Goal: Entertainment & Leisure: Browse casually

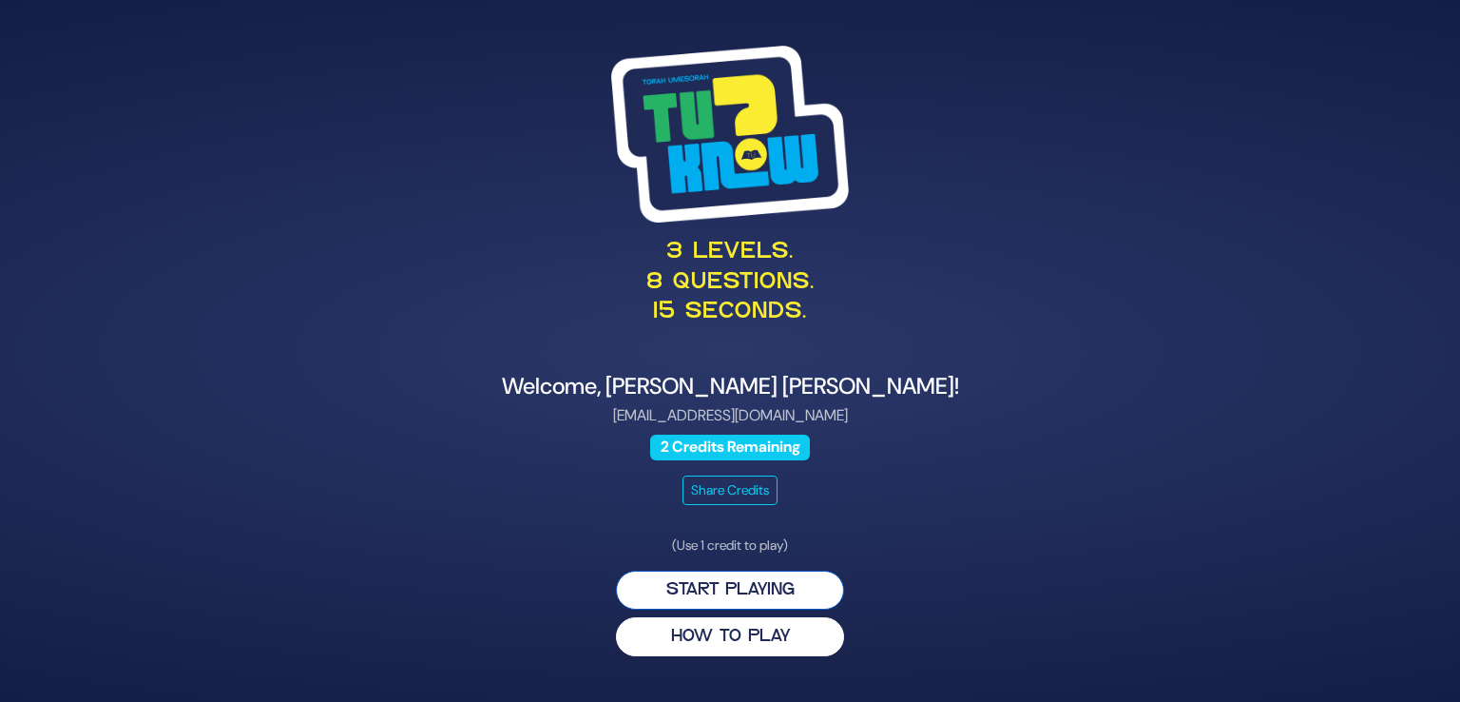
click at [724, 598] on button "Start Playing" at bounding box center [730, 589] width 228 height 39
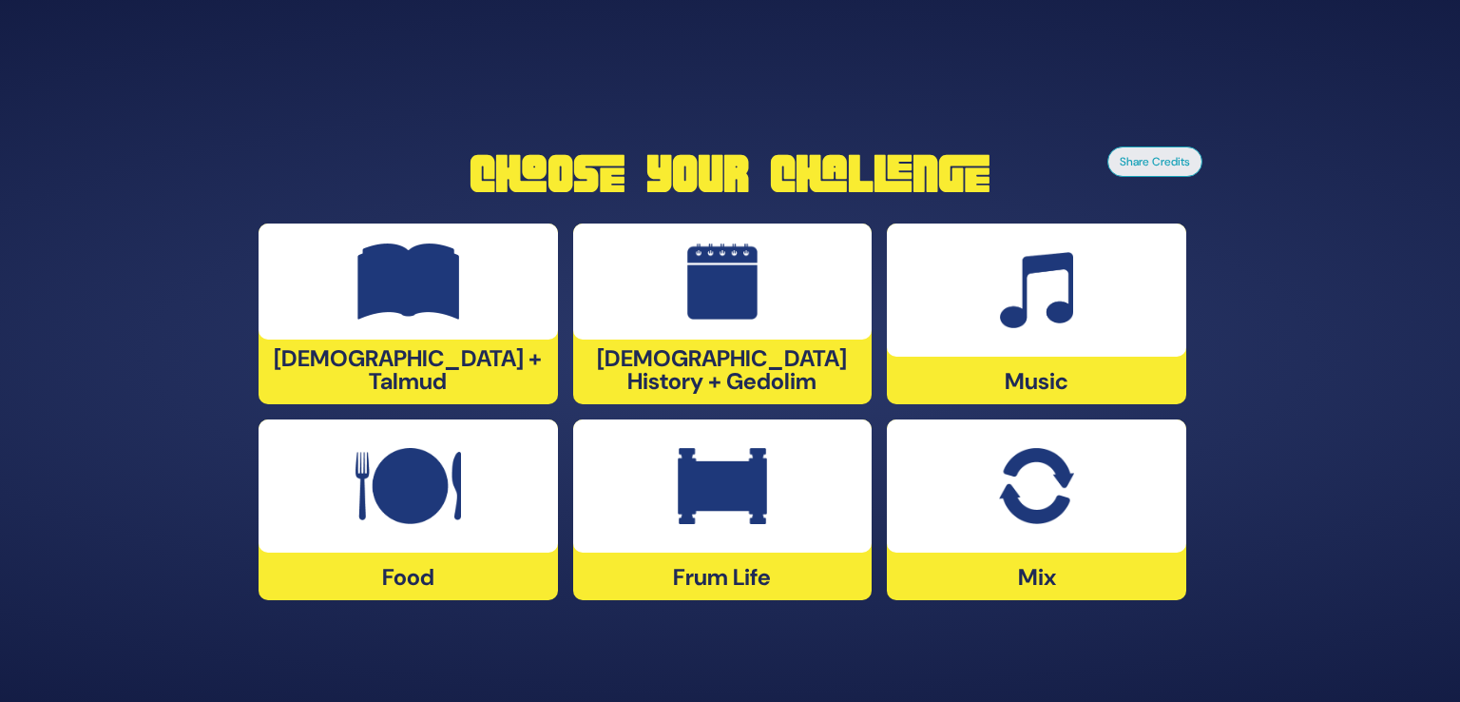
click at [731, 314] on img at bounding box center [722, 281] width 71 height 76
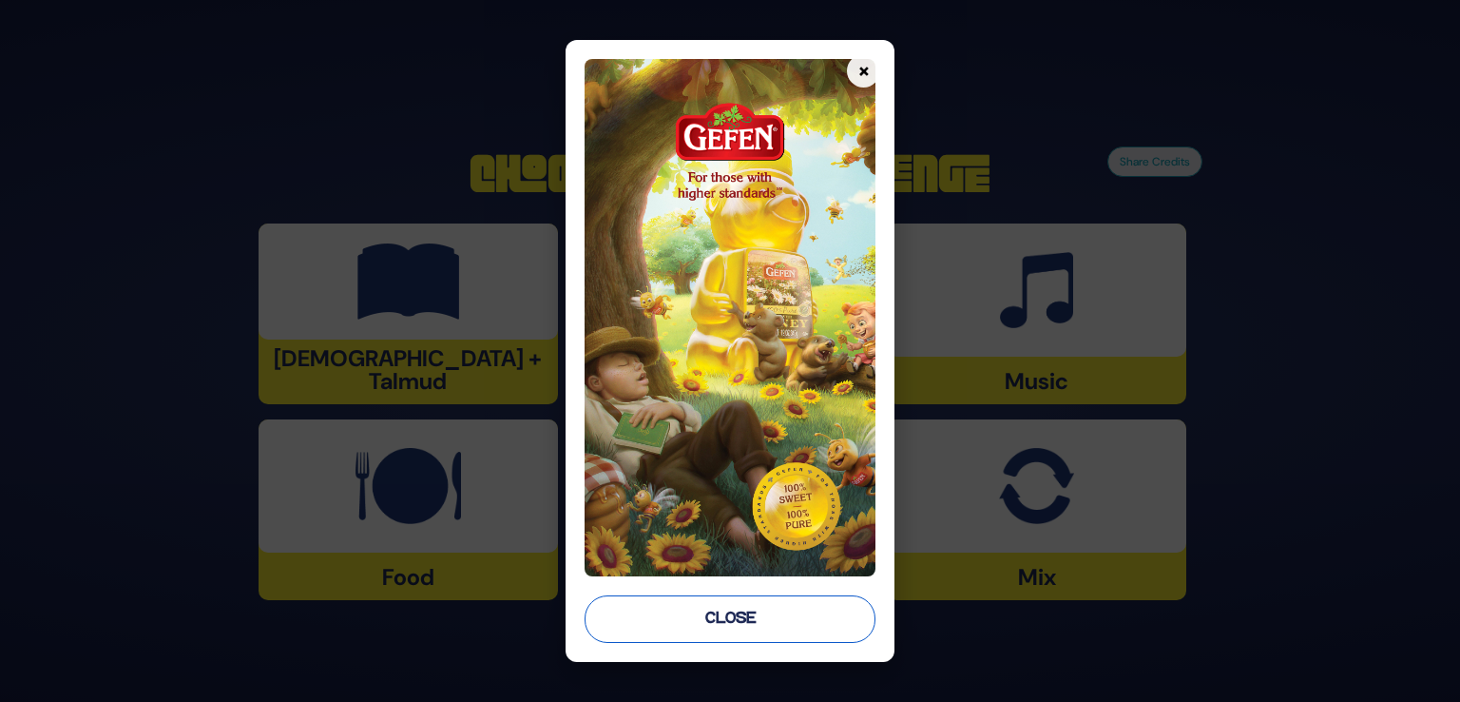
click at [683, 617] on button "Close" at bounding box center [730, 619] width 291 height 48
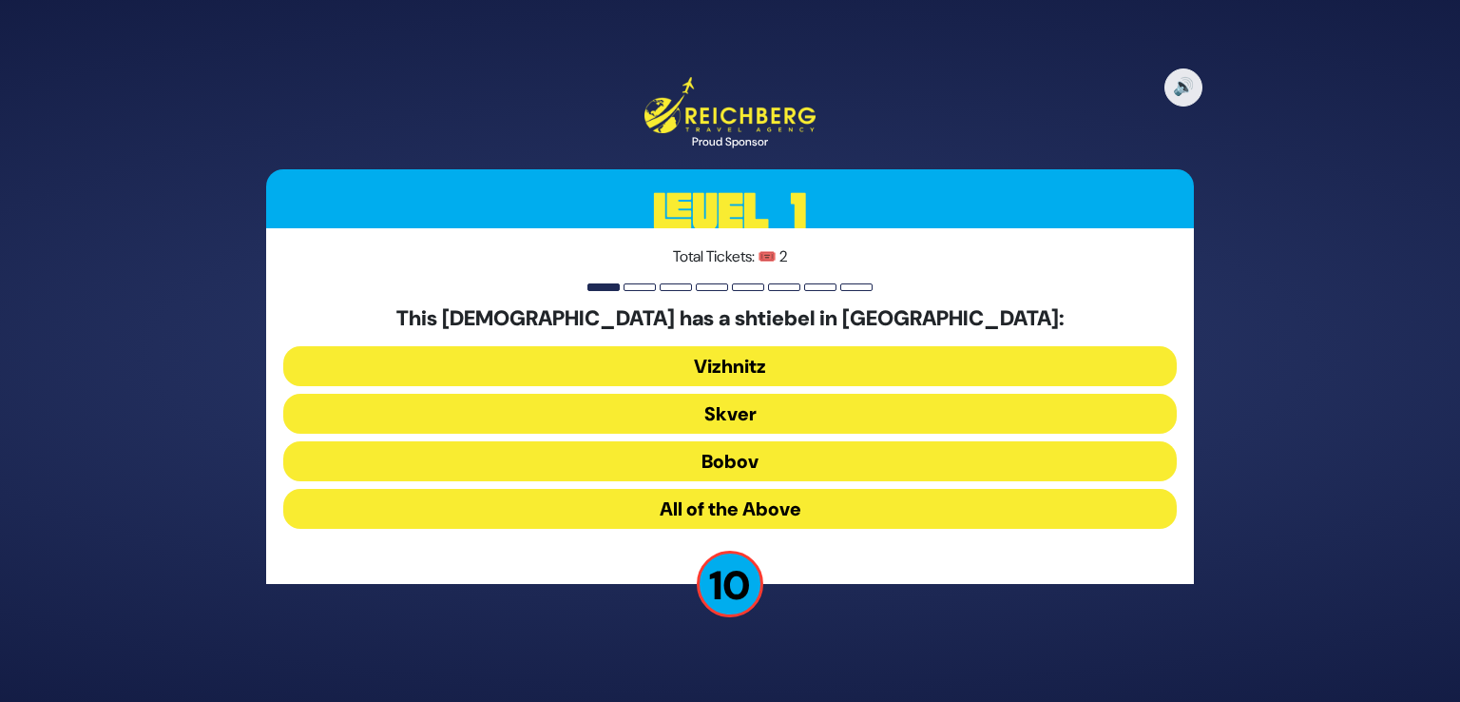
click at [772, 507] on button "All of the Above" at bounding box center [730, 509] width 894 height 40
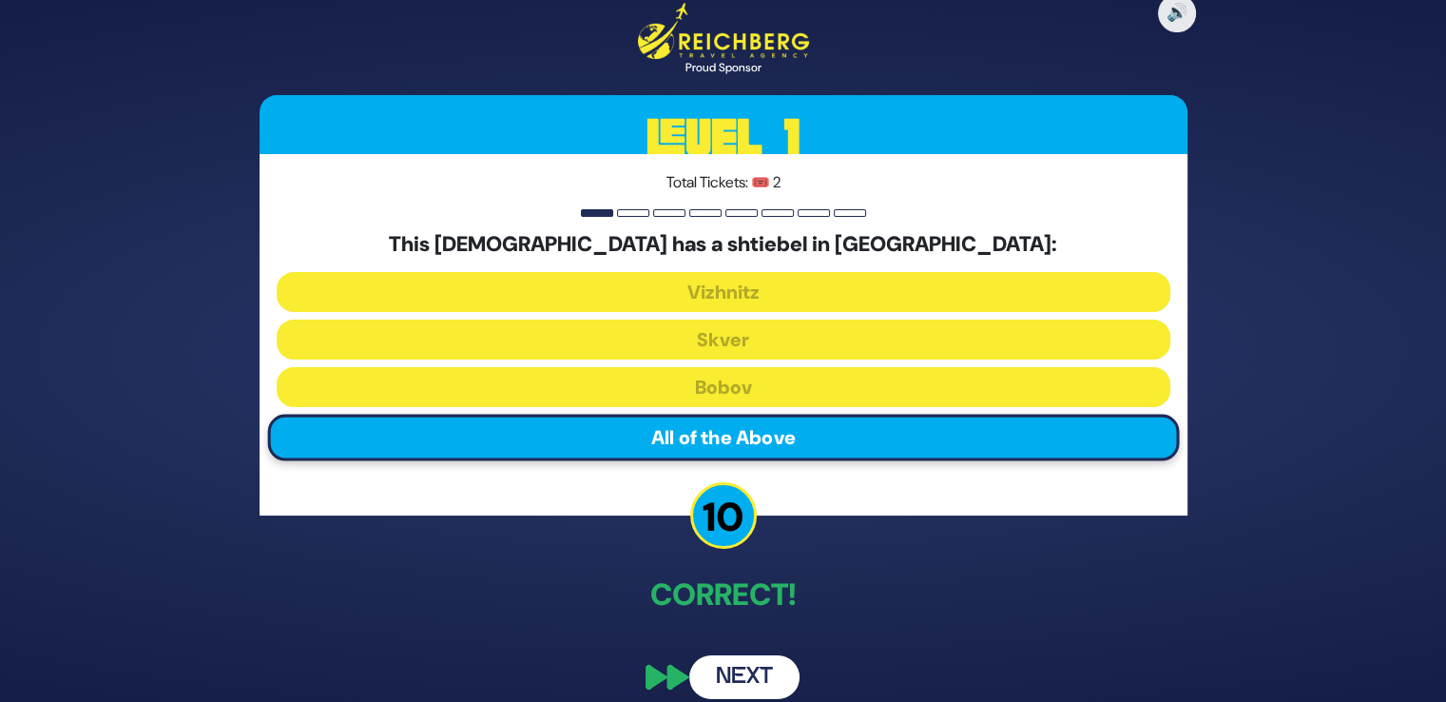
click at [718, 683] on button "Next" at bounding box center [744, 677] width 110 height 44
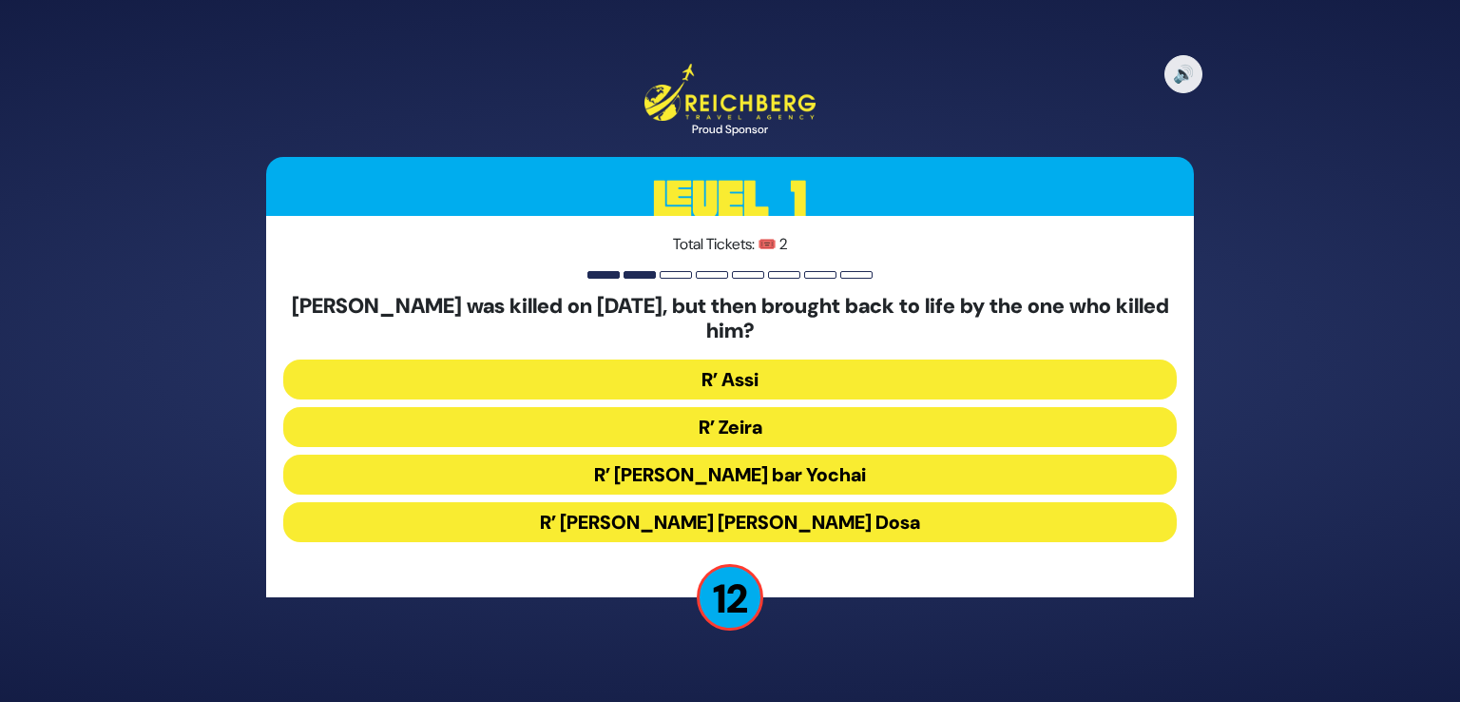
click at [764, 359] on button "R’ Assi" at bounding box center [730, 379] width 894 height 40
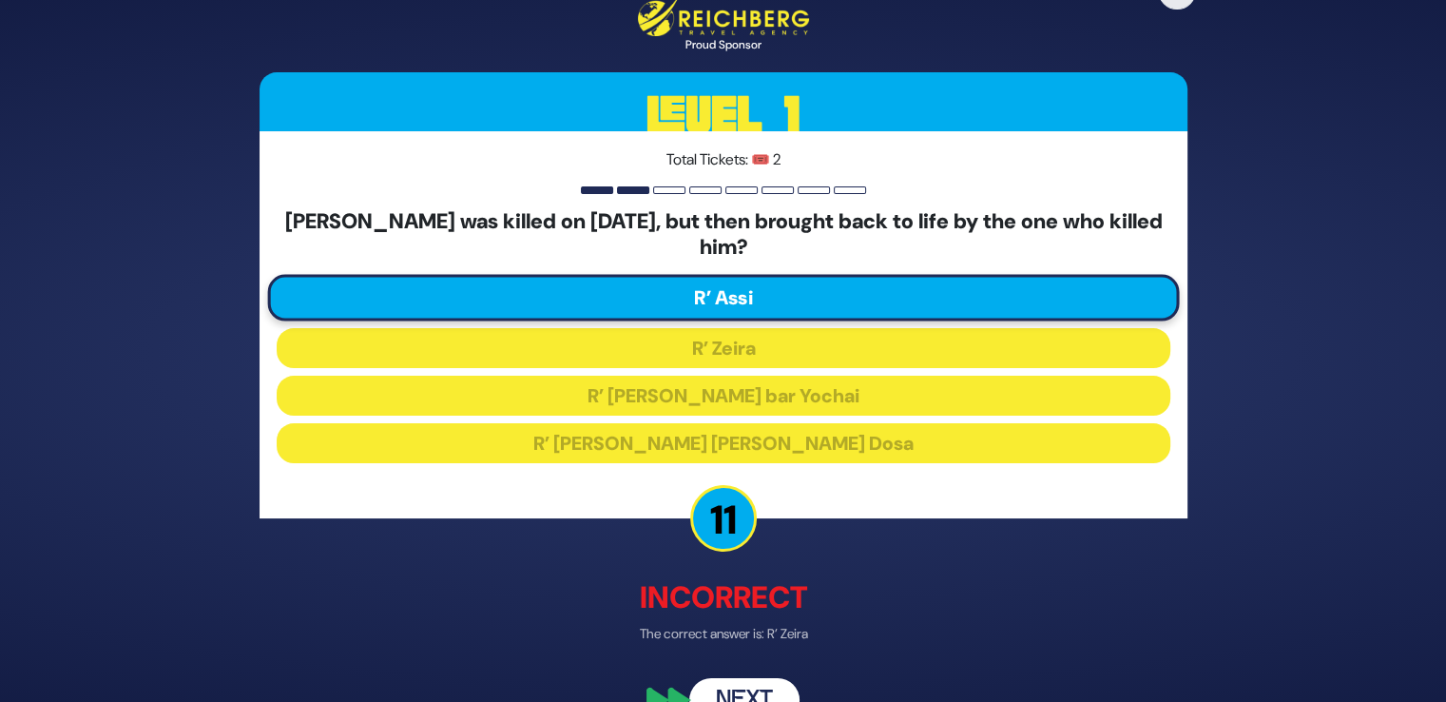
click at [728, 700] on button "Next" at bounding box center [744, 700] width 110 height 44
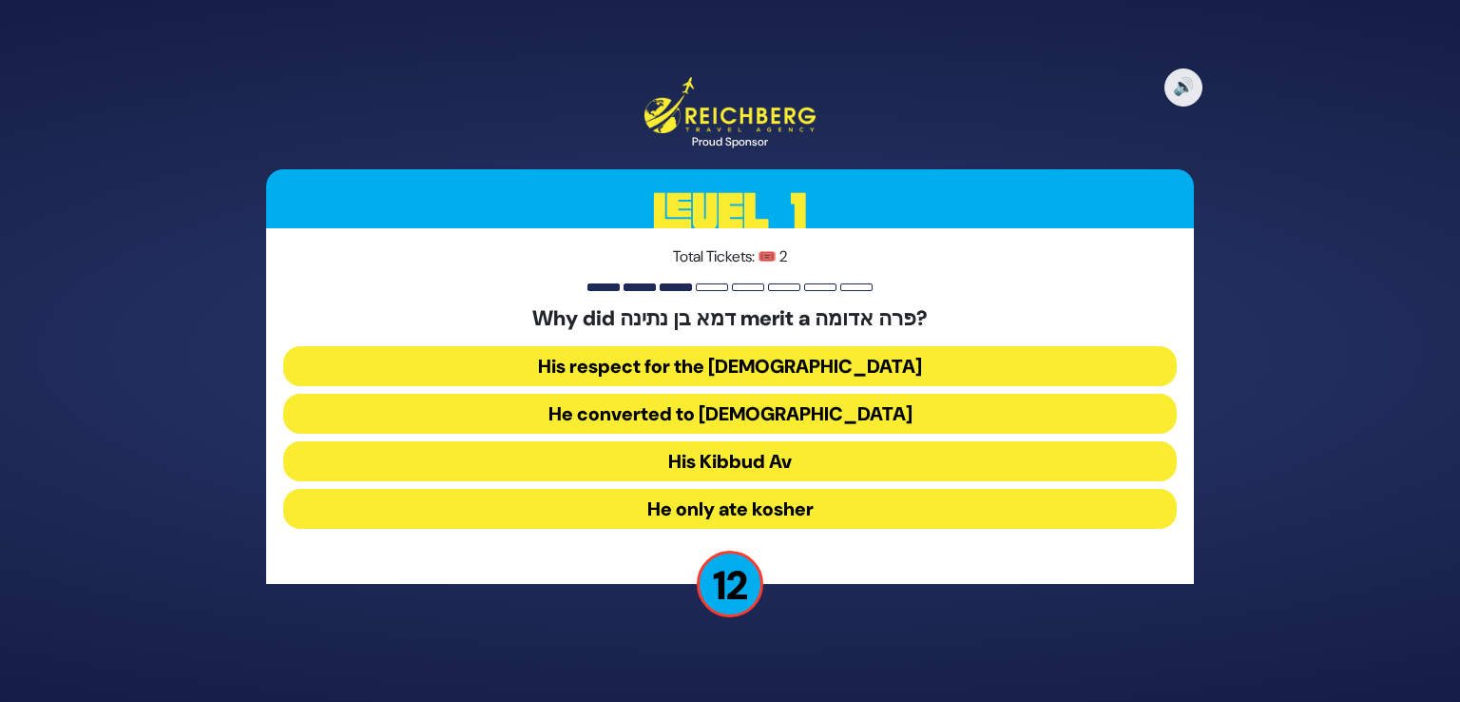
click at [748, 463] on button "His Kibbud Av" at bounding box center [730, 461] width 894 height 40
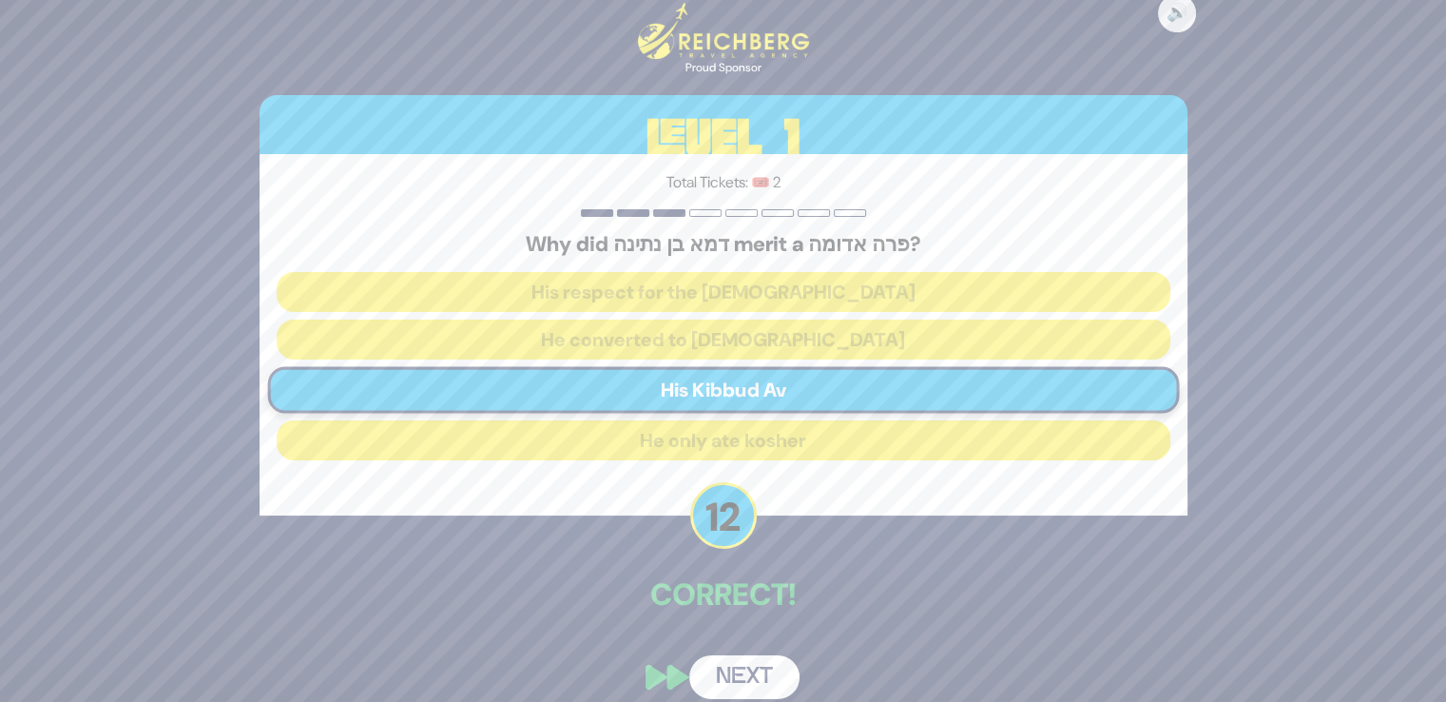
click at [726, 667] on button "Next" at bounding box center [744, 677] width 110 height 44
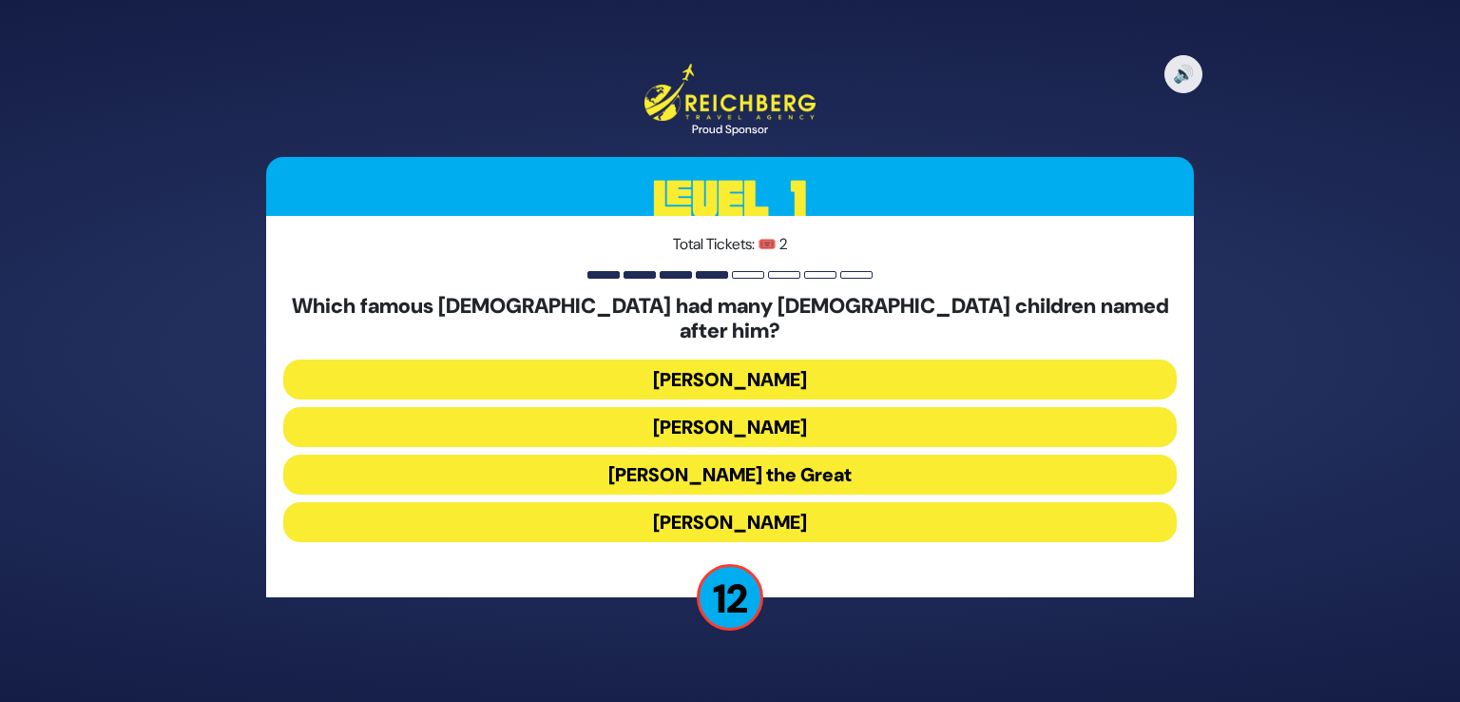
click at [869, 464] on button "[PERSON_NAME] the Great" at bounding box center [730, 474] width 894 height 40
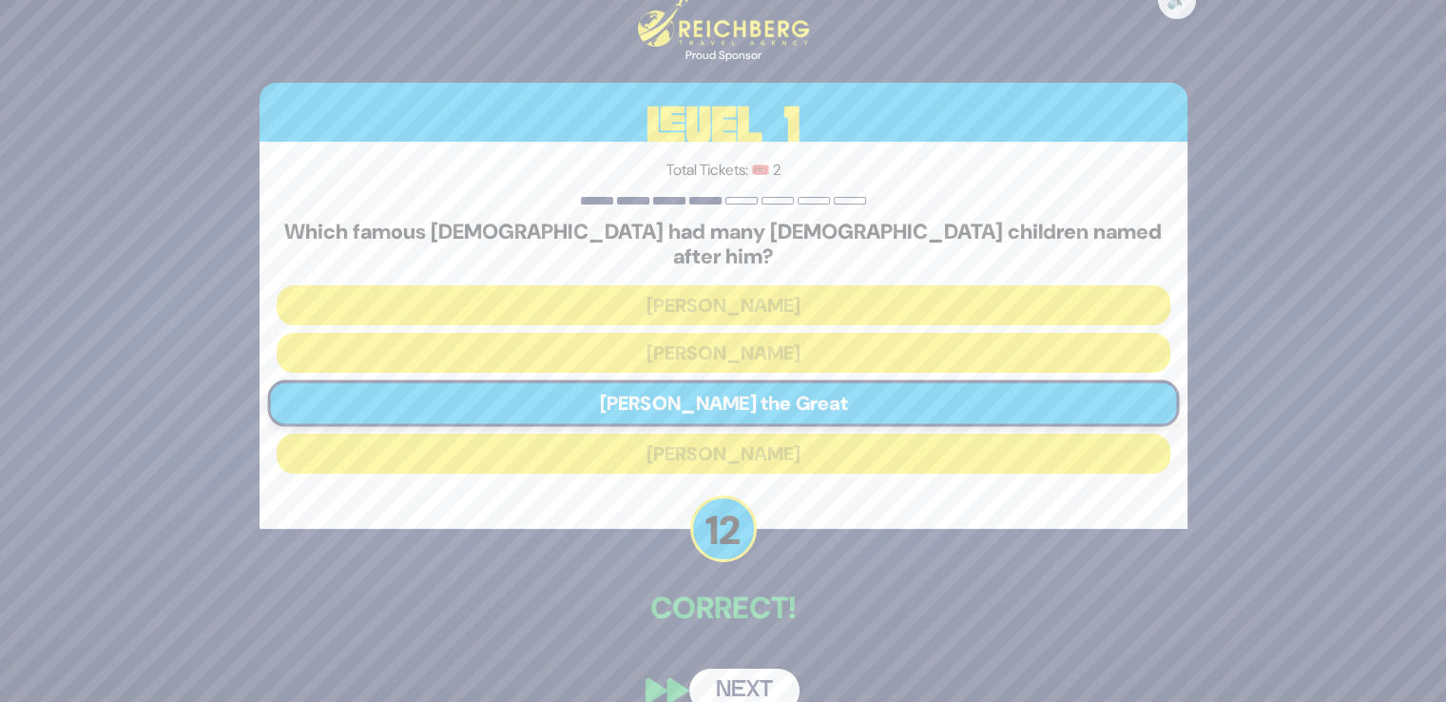
click at [712, 678] on button "Next" at bounding box center [744, 690] width 110 height 44
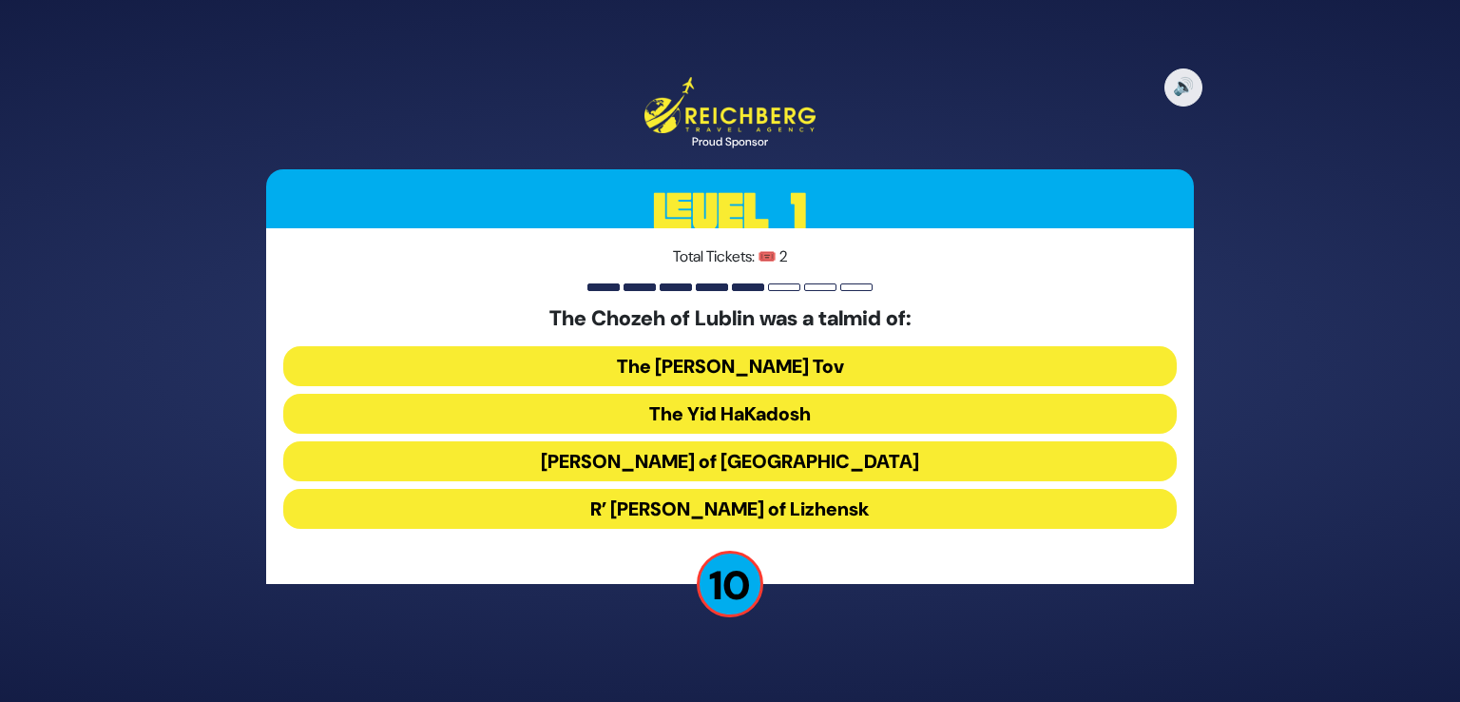
click at [759, 508] on button "R’ [PERSON_NAME] of Lizhensk" at bounding box center [730, 509] width 894 height 40
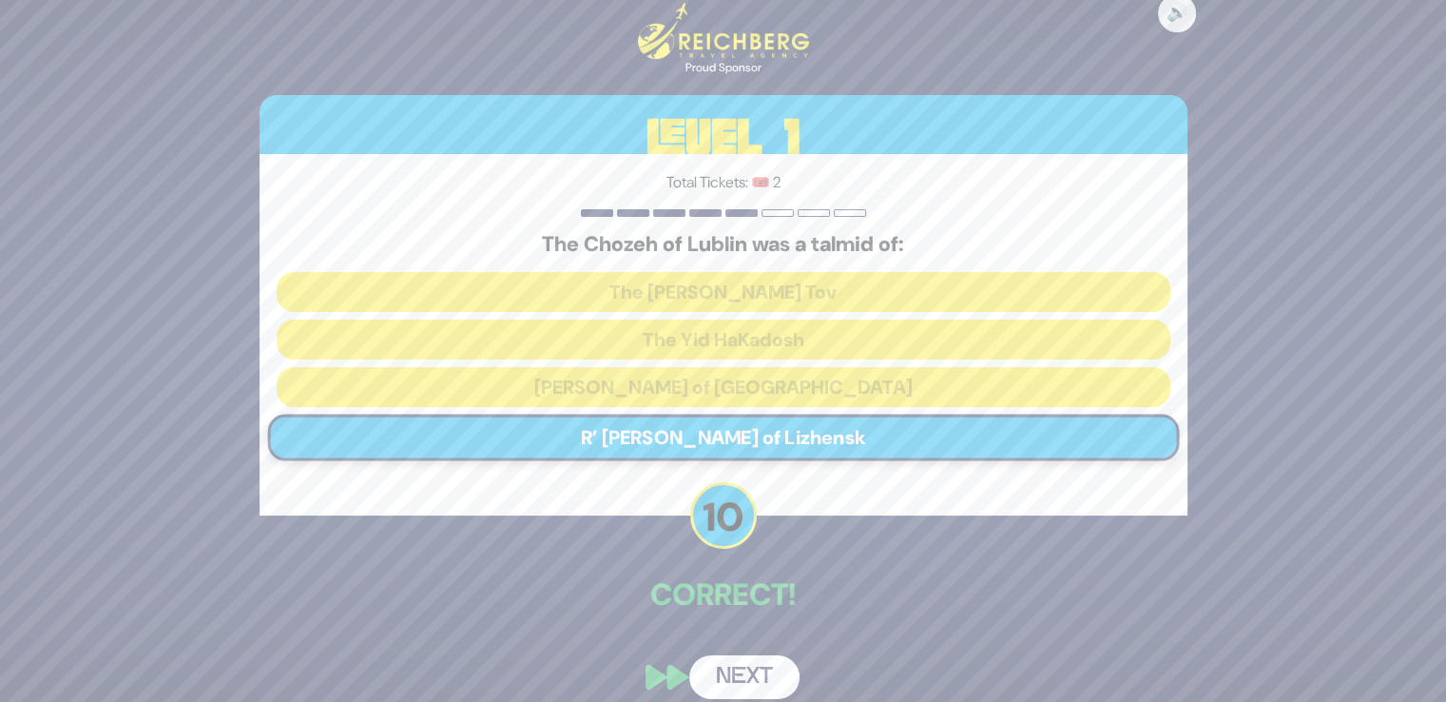
click at [756, 662] on button "Next" at bounding box center [744, 677] width 110 height 44
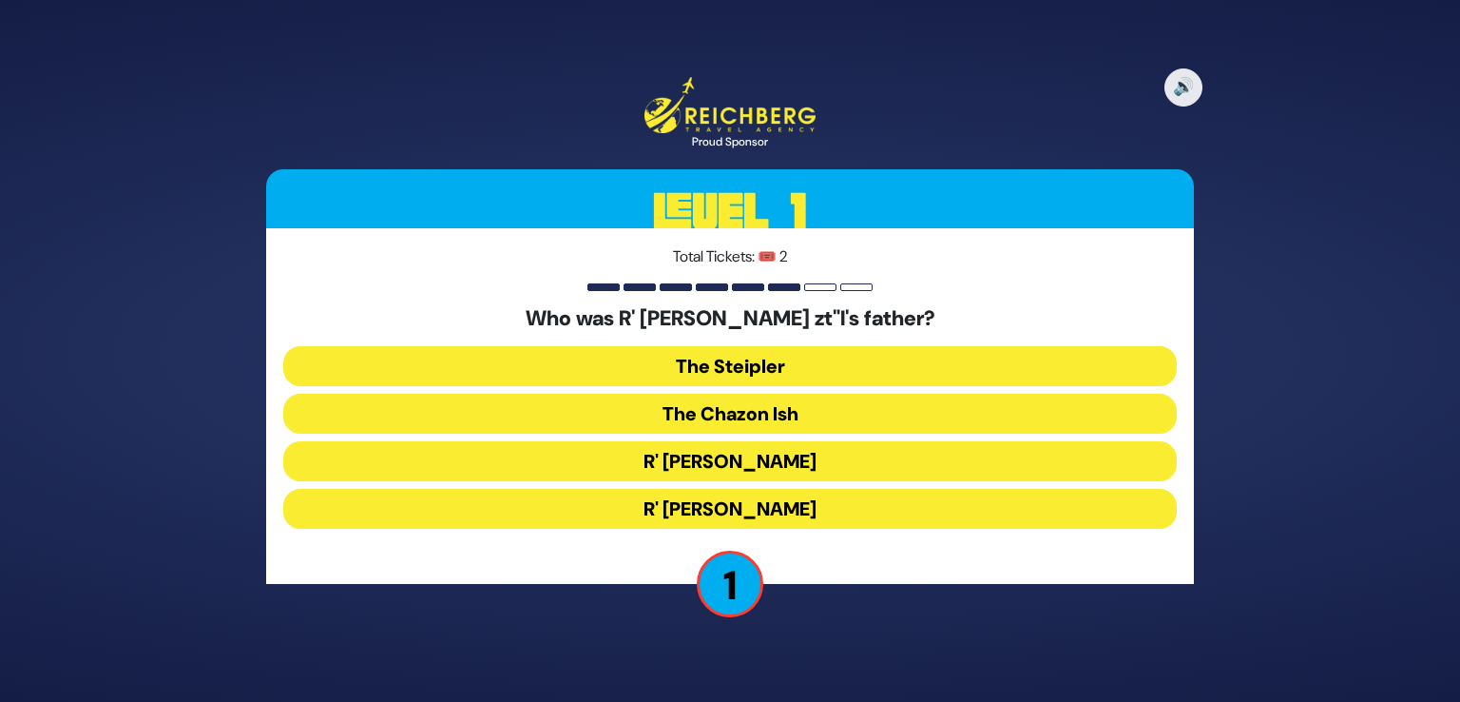
click at [658, 347] on button "The Steipler" at bounding box center [730, 366] width 894 height 40
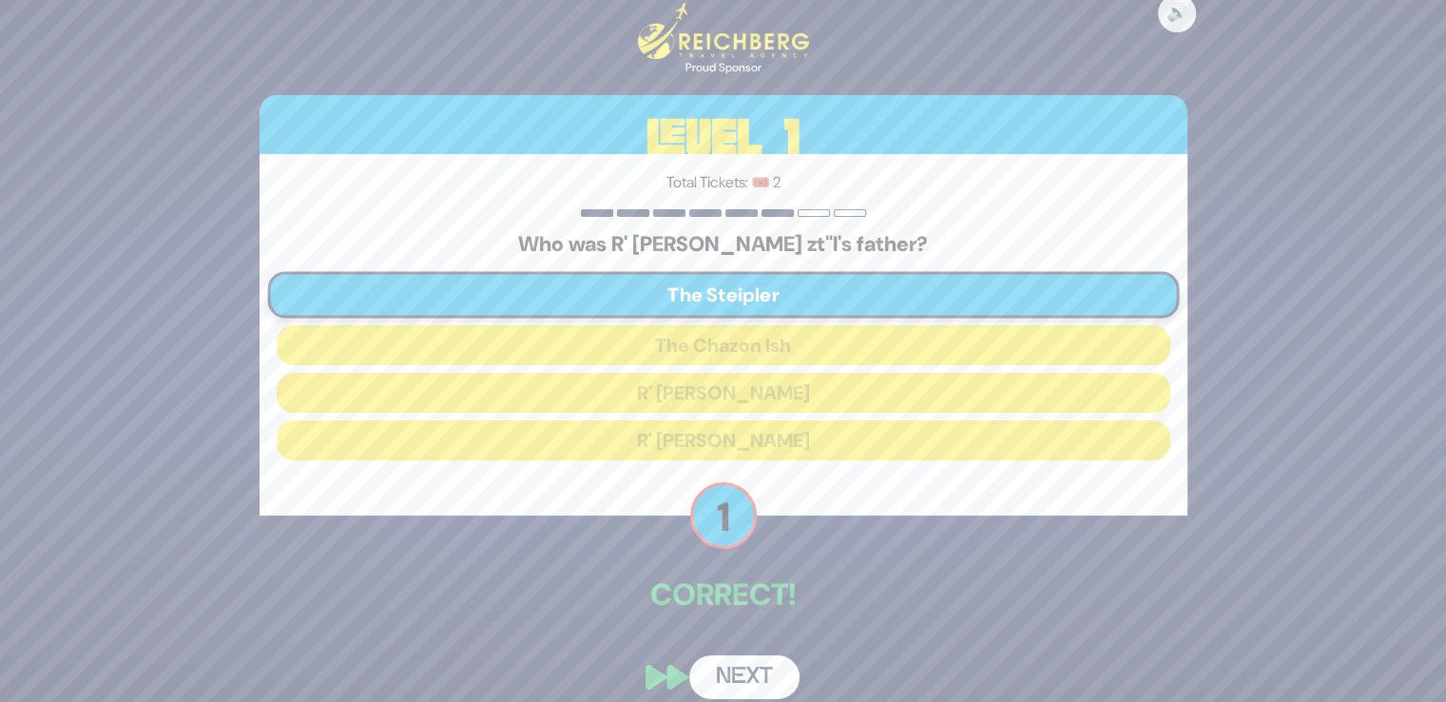
click at [749, 681] on button "Next" at bounding box center [744, 677] width 110 height 44
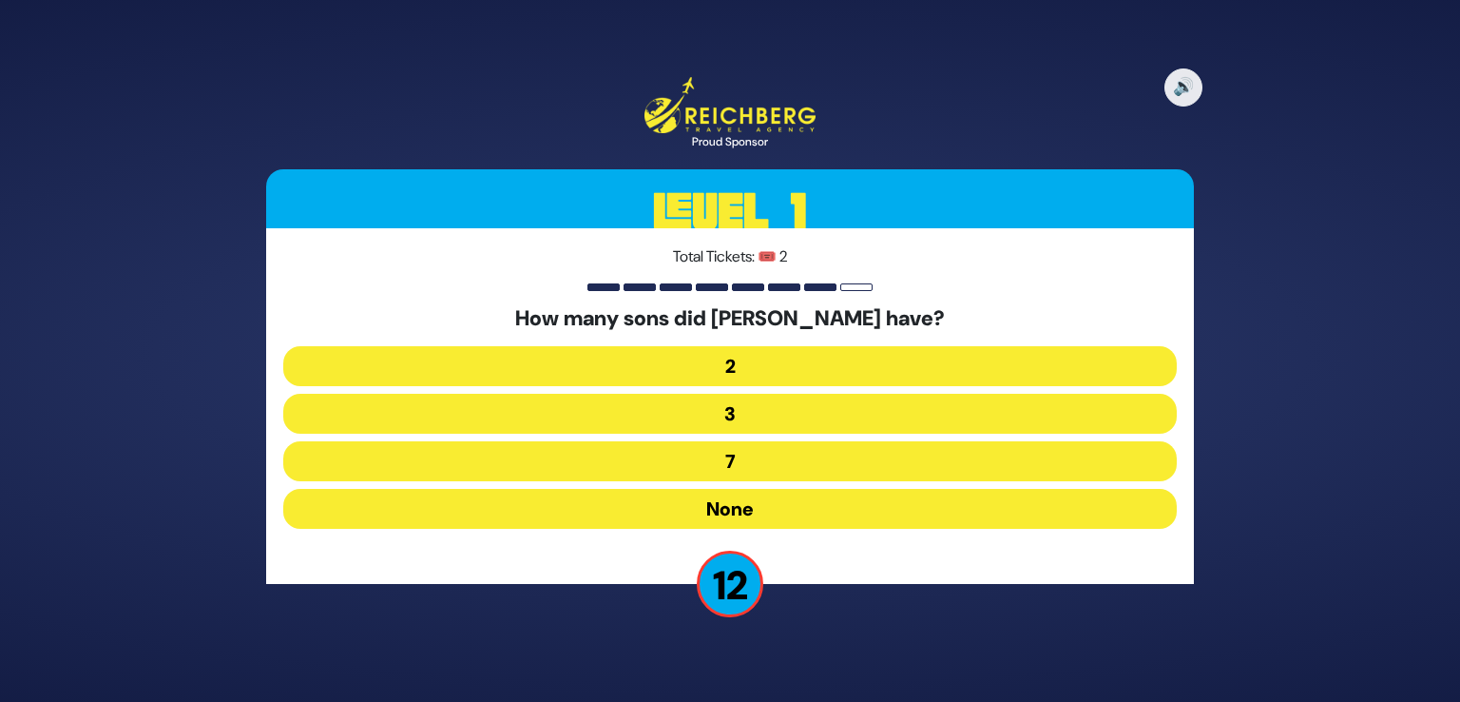
click at [745, 359] on button "2" at bounding box center [730, 366] width 894 height 40
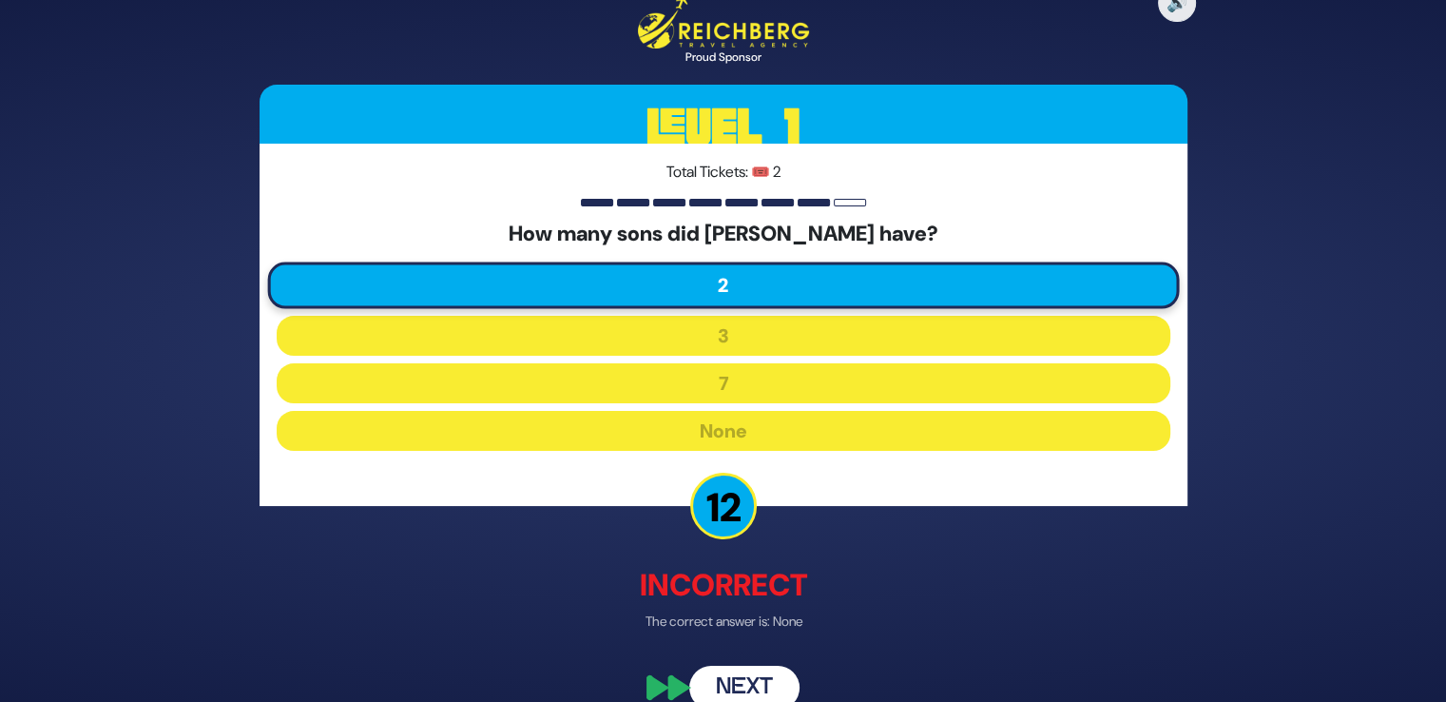
click at [754, 689] on button "Next" at bounding box center [744, 687] width 110 height 44
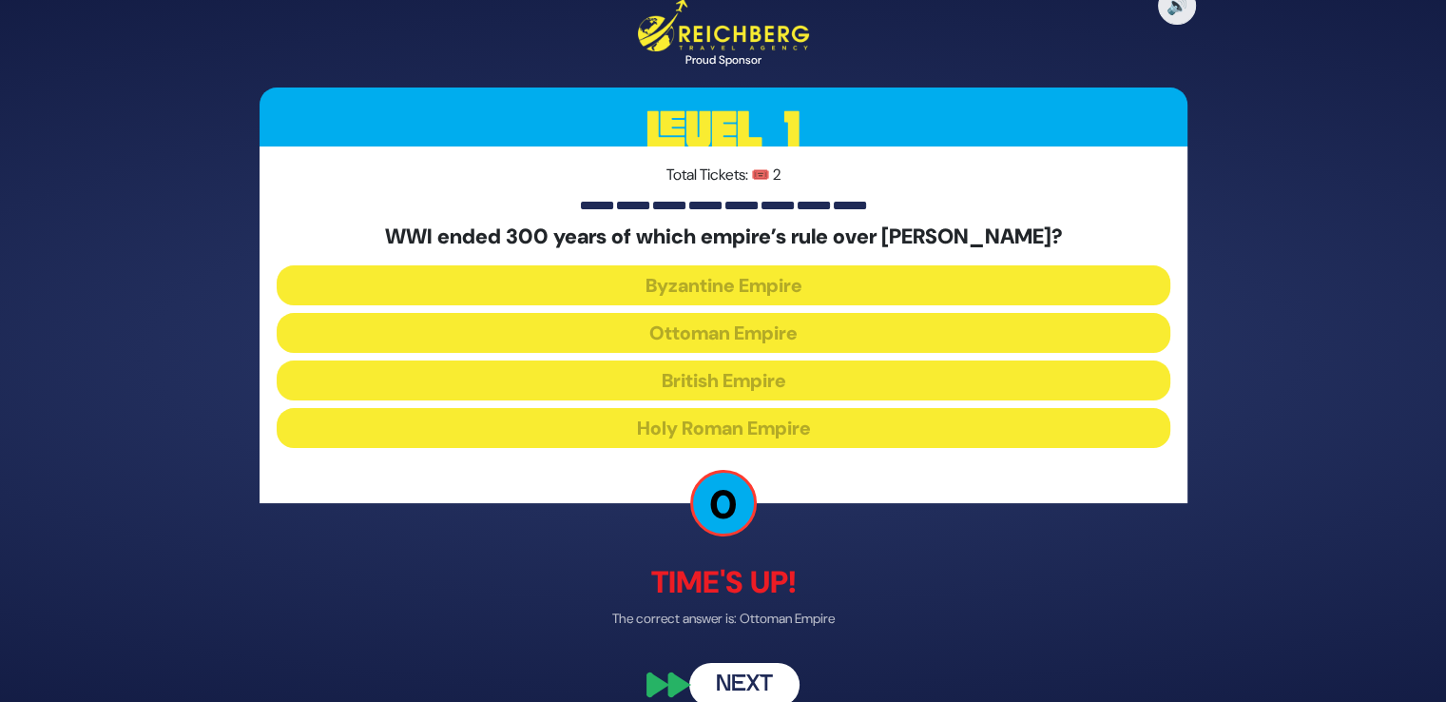
click at [742, 674] on button "Next" at bounding box center [744, 685] width 110 height 44
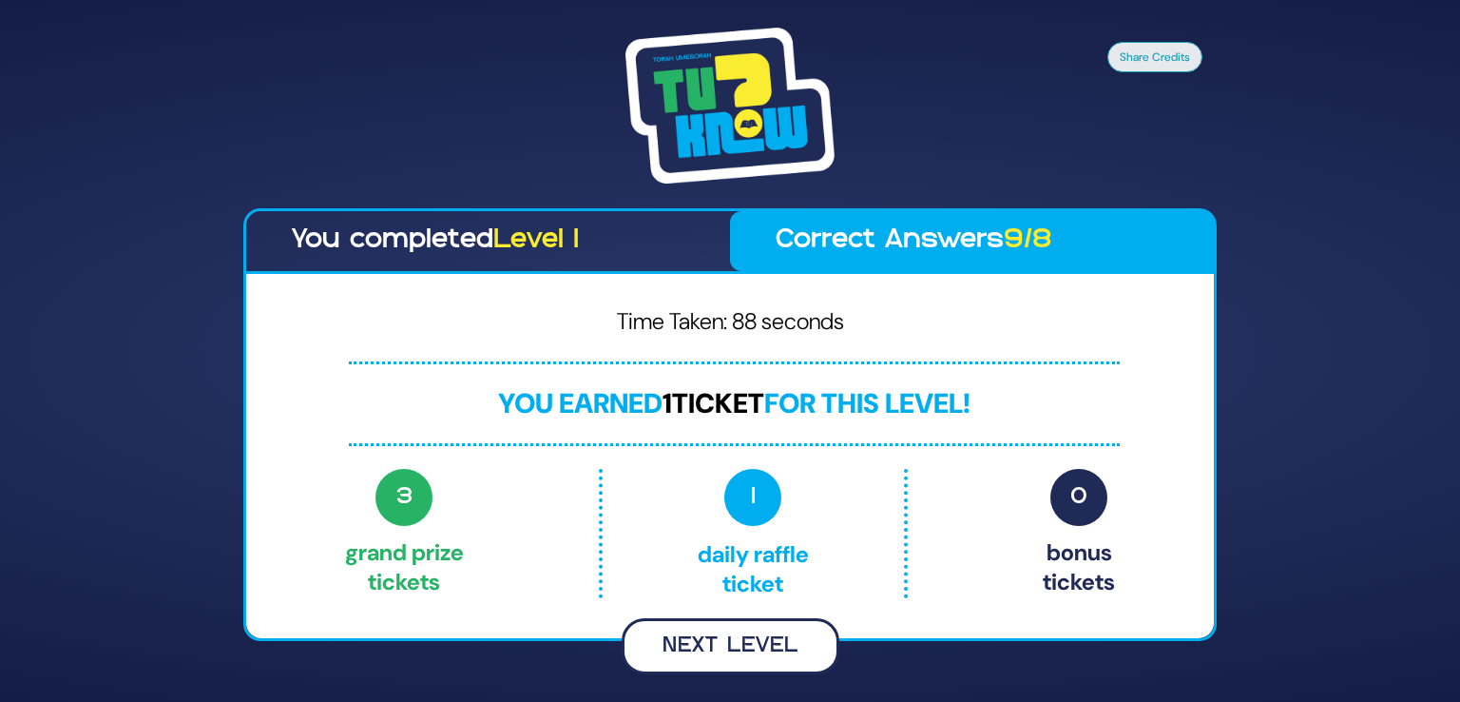
click at [712, 663] on button "Next Level" at bounding box center [731, 646] width 218 height 56
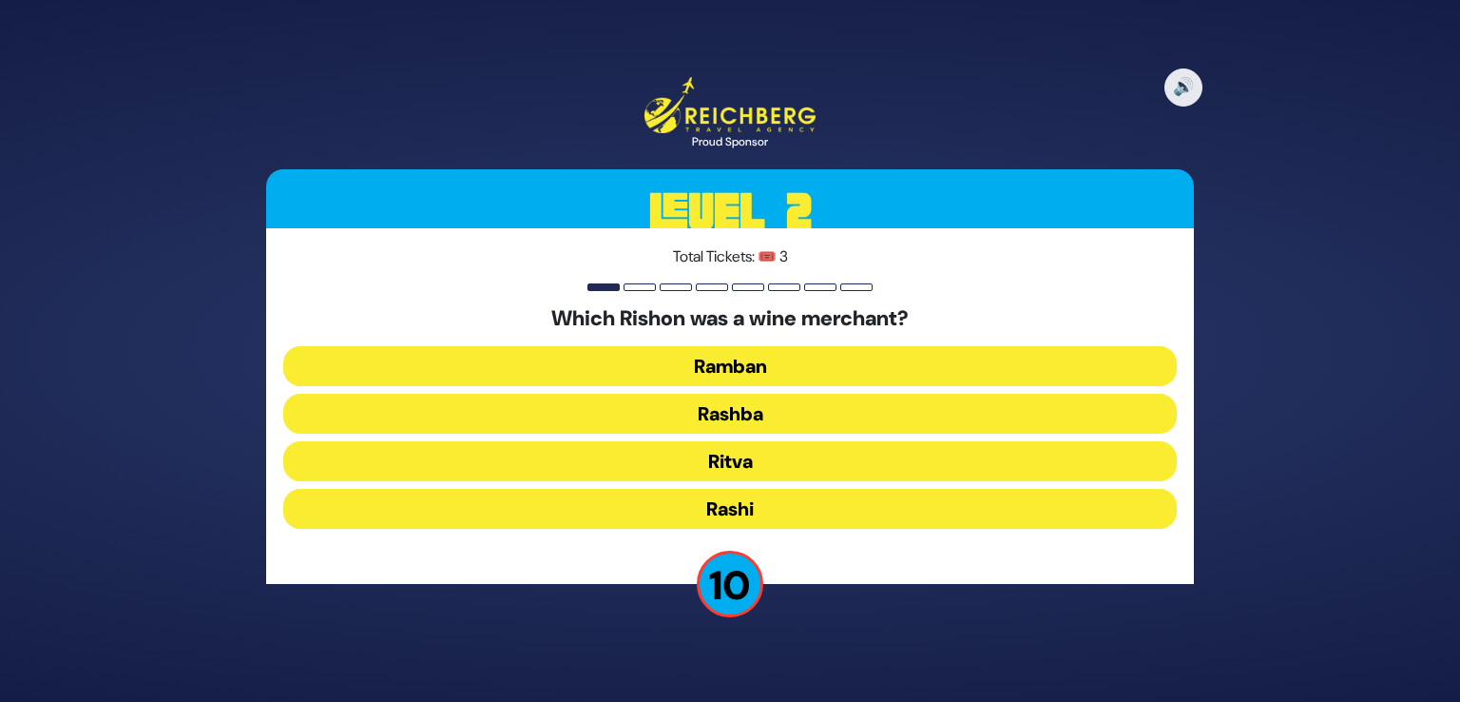
click at [752, 493] on button "Rashi" at bounding box center [730, 509] width 894 height 40
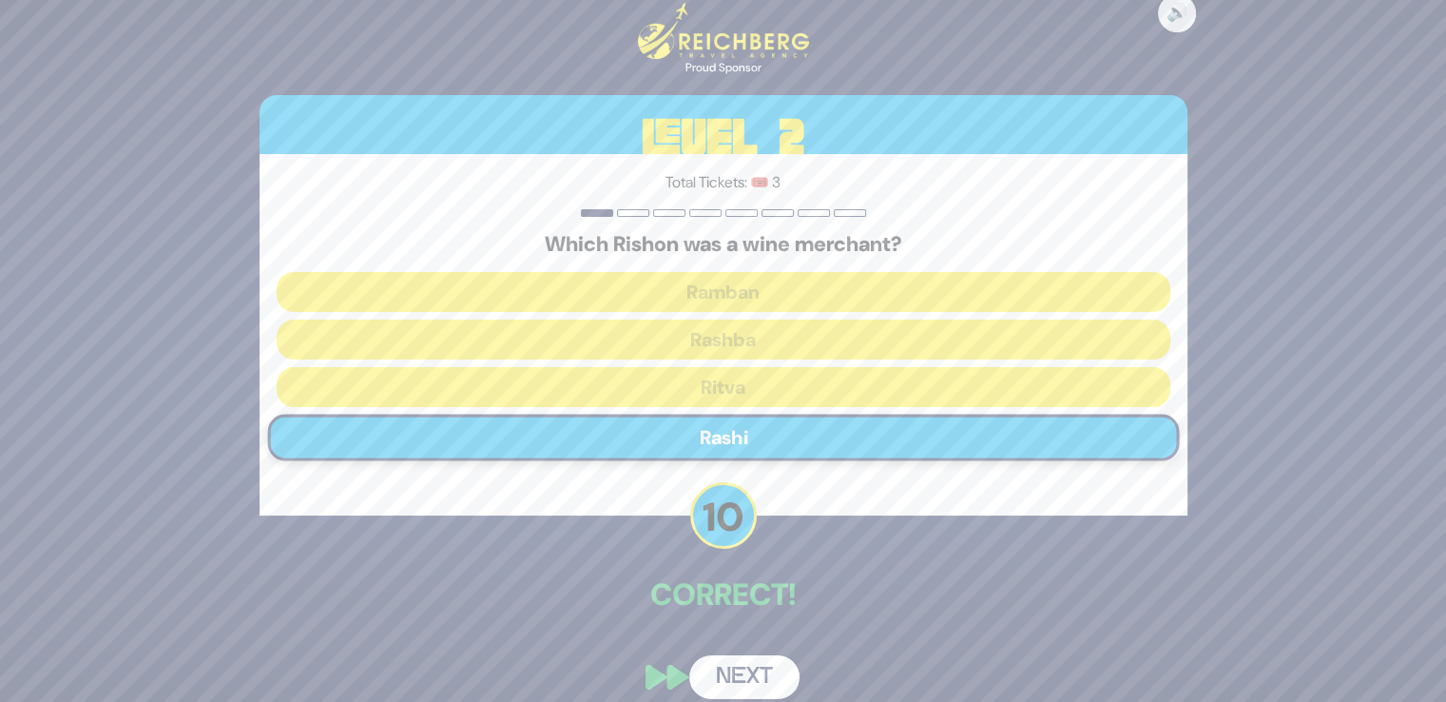
click at [733, 675] on button "Next" at bounding box center [744, 677] width 110 height 44
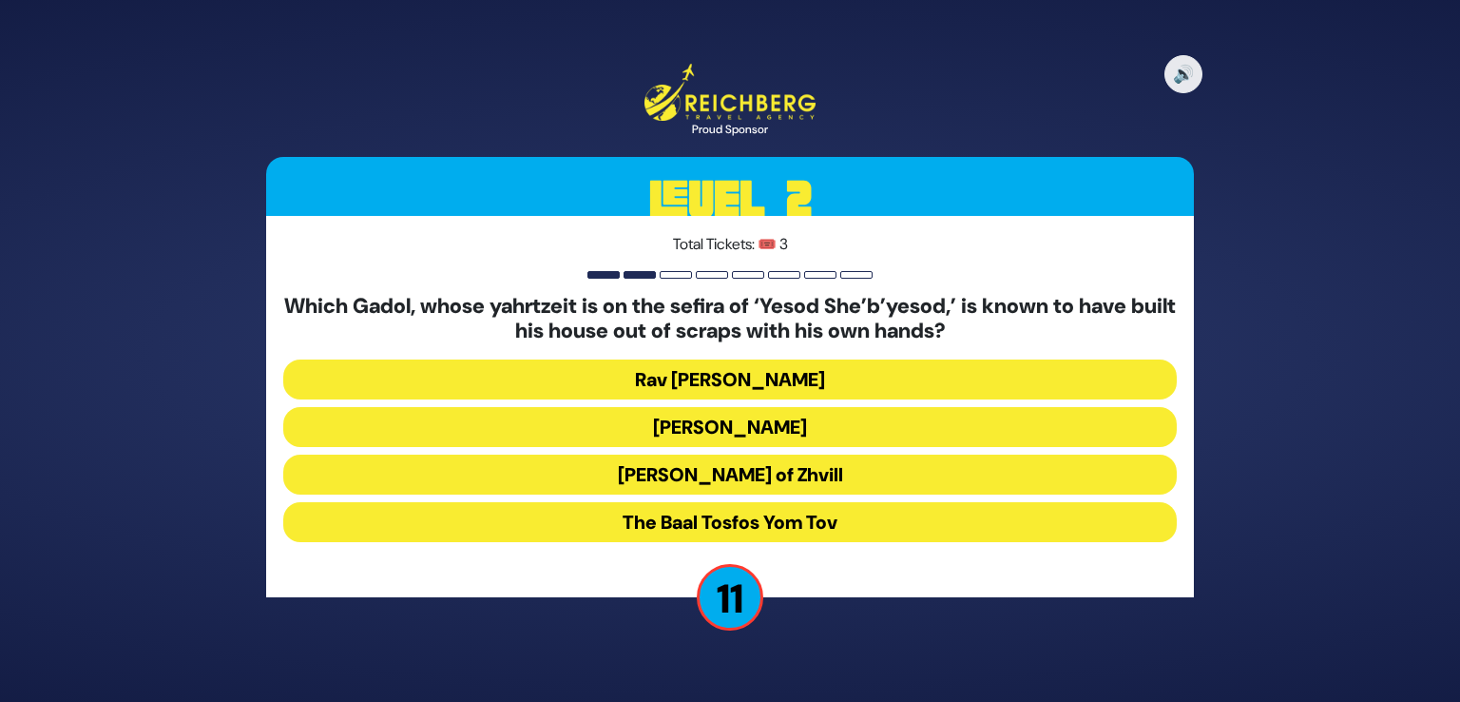
click at [850, 432] on button "[PERSON_NAME]" at bounding box center [730, 427] width 894 height 40
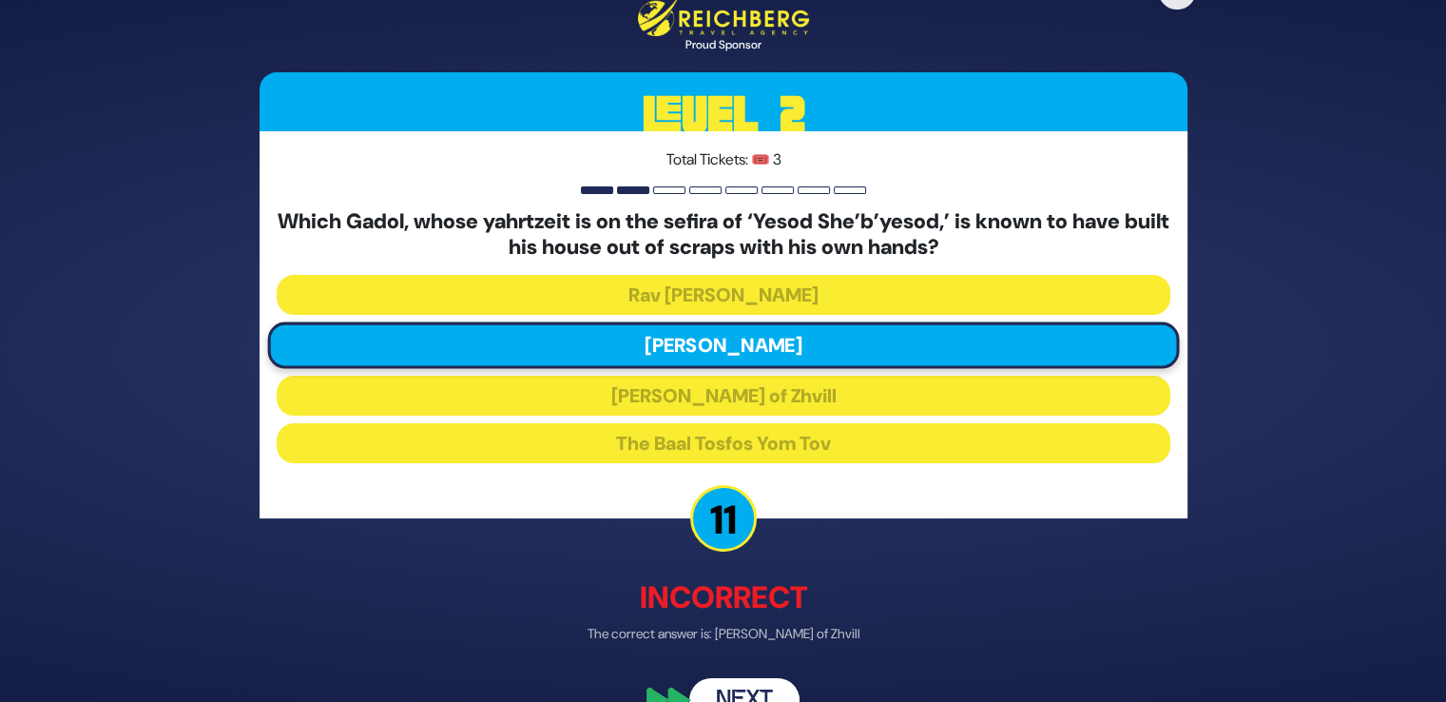
click at [751, 697] on button "Next" at bounding box center [744, 700] width 110 height 44
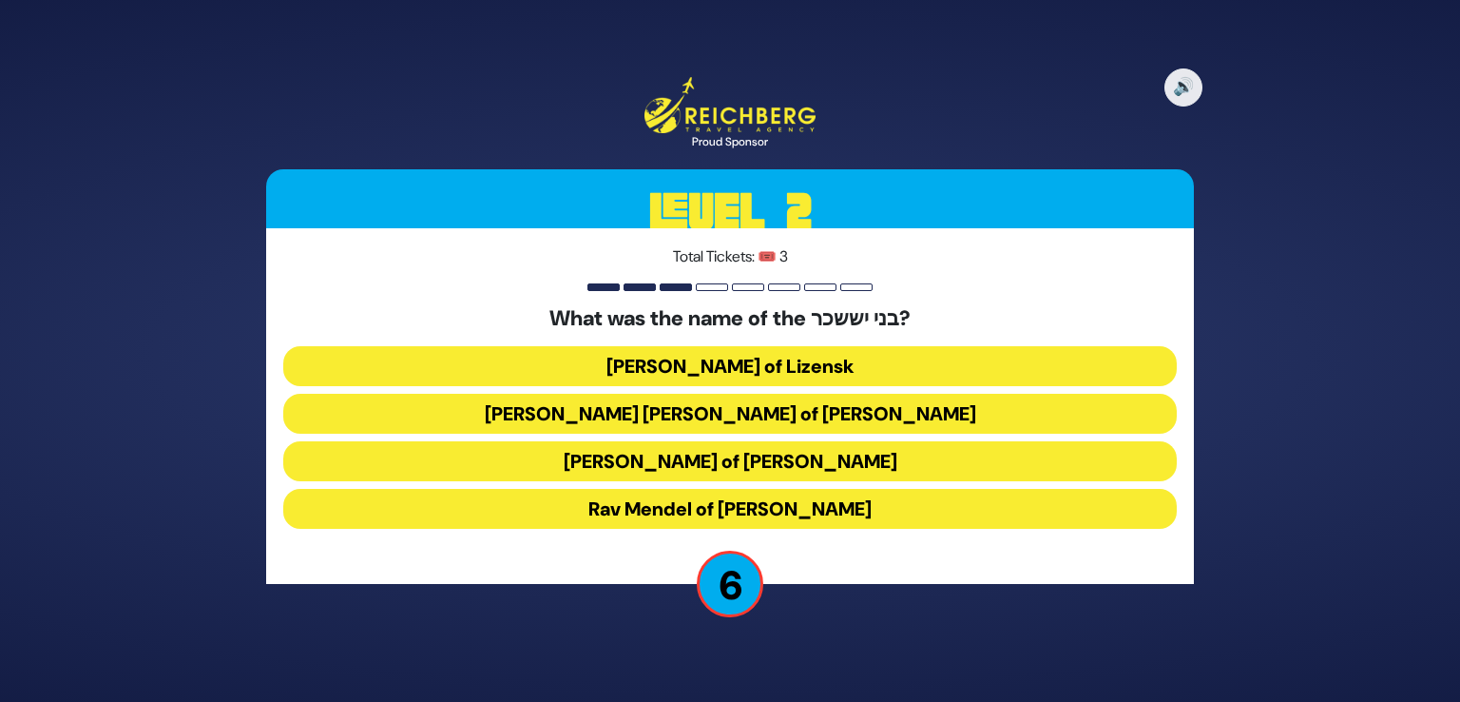
click at [784, 478] on button "[PERSON_NAME] of [PERSON_NAME]" at bounding box center [730, 461] width 894 height 40
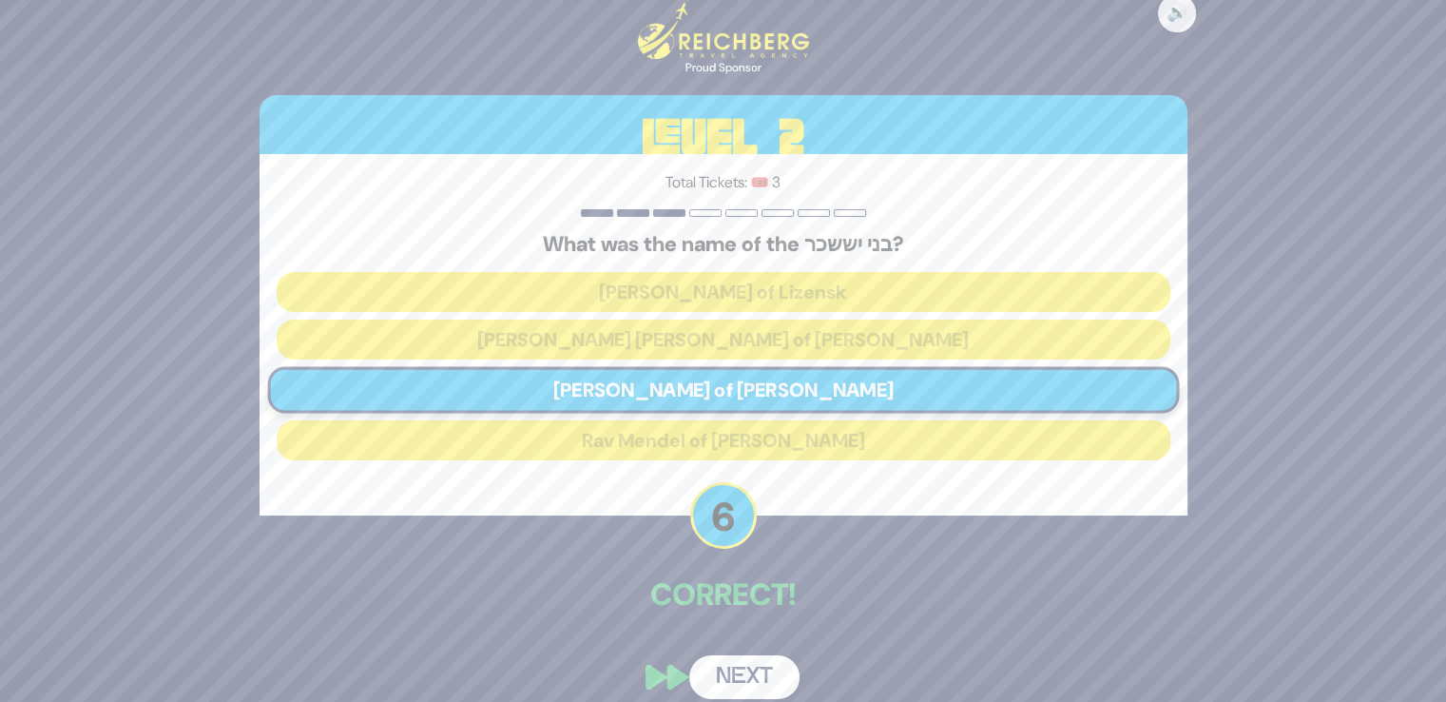
click at [738, 669] on button "Next" at bounding box center [744, 677] width 110 height 44
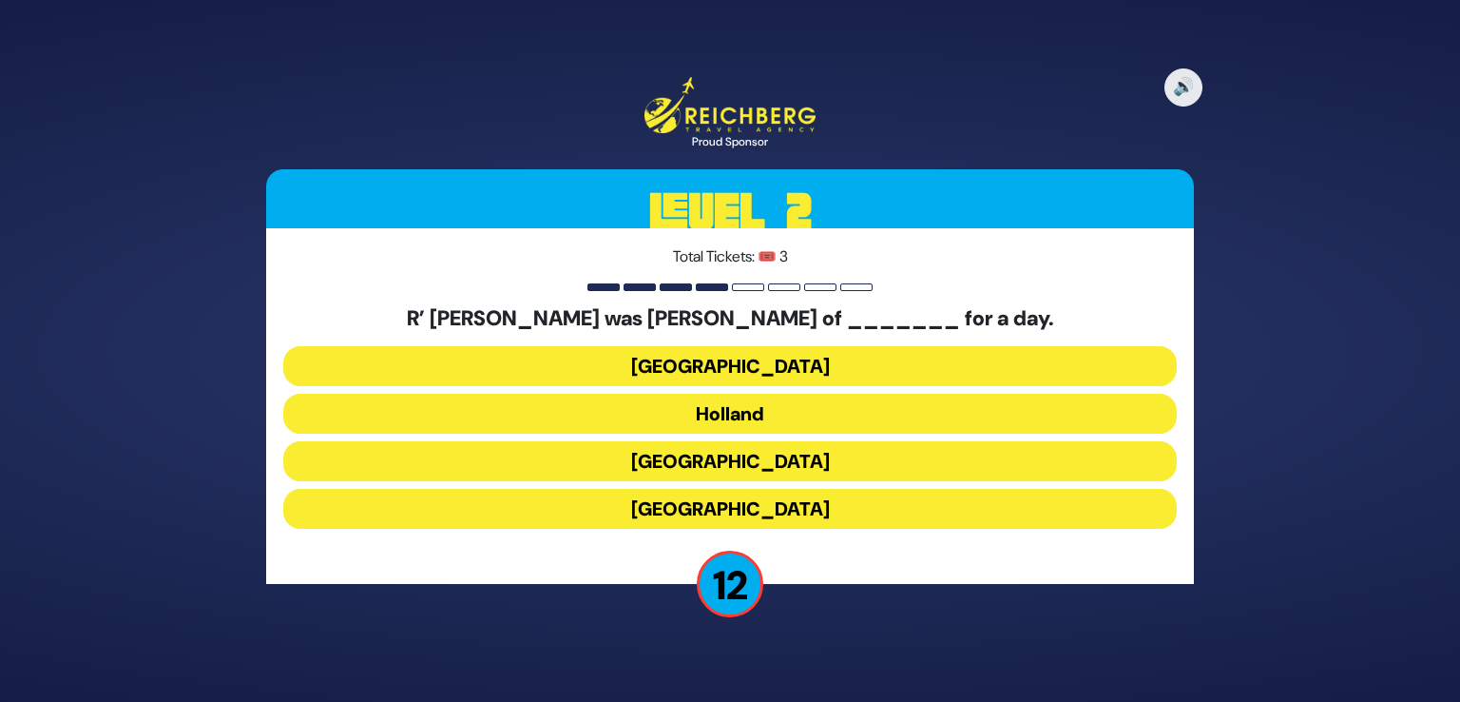
click at [734, 408] on button "Holland" at bounding box center [730, 414] width 894 height 40
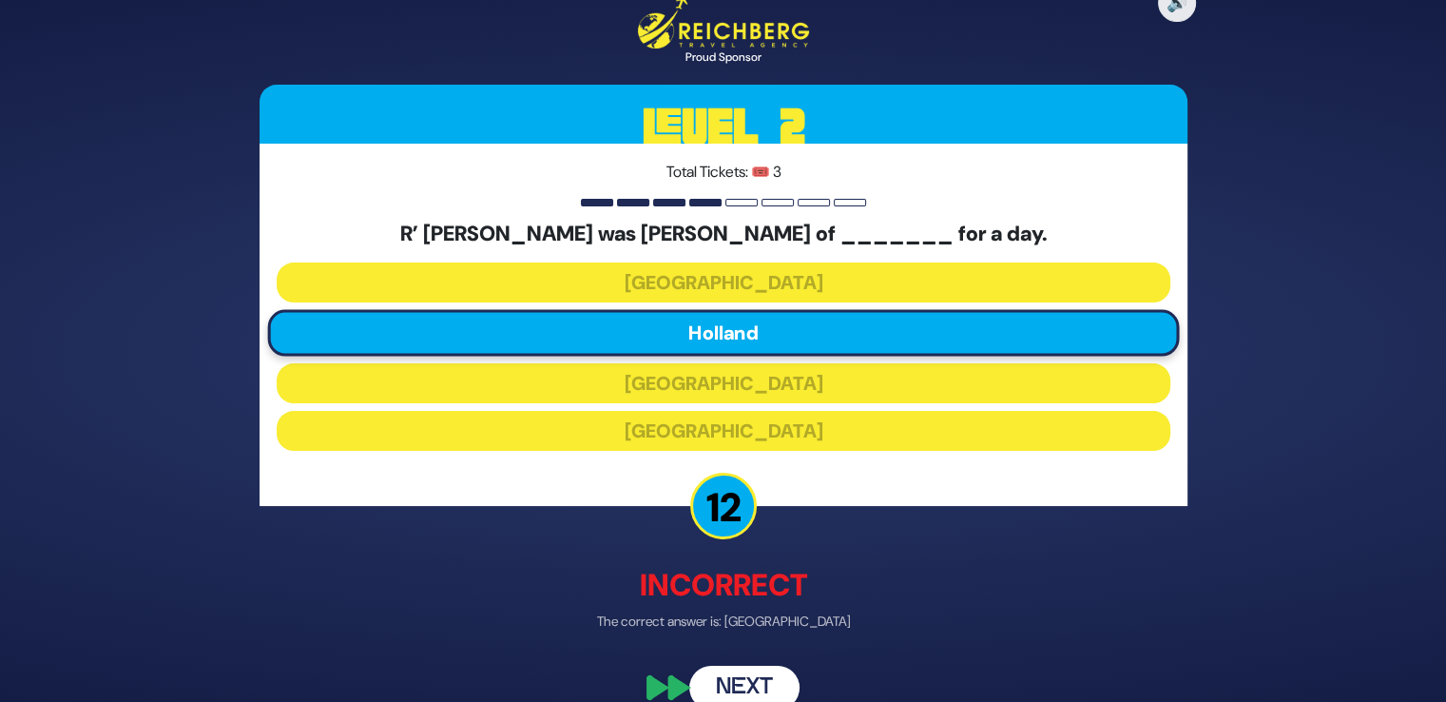
click at [749, 692] on button "Next" at bounding box center [744, 687] width 110 height 44
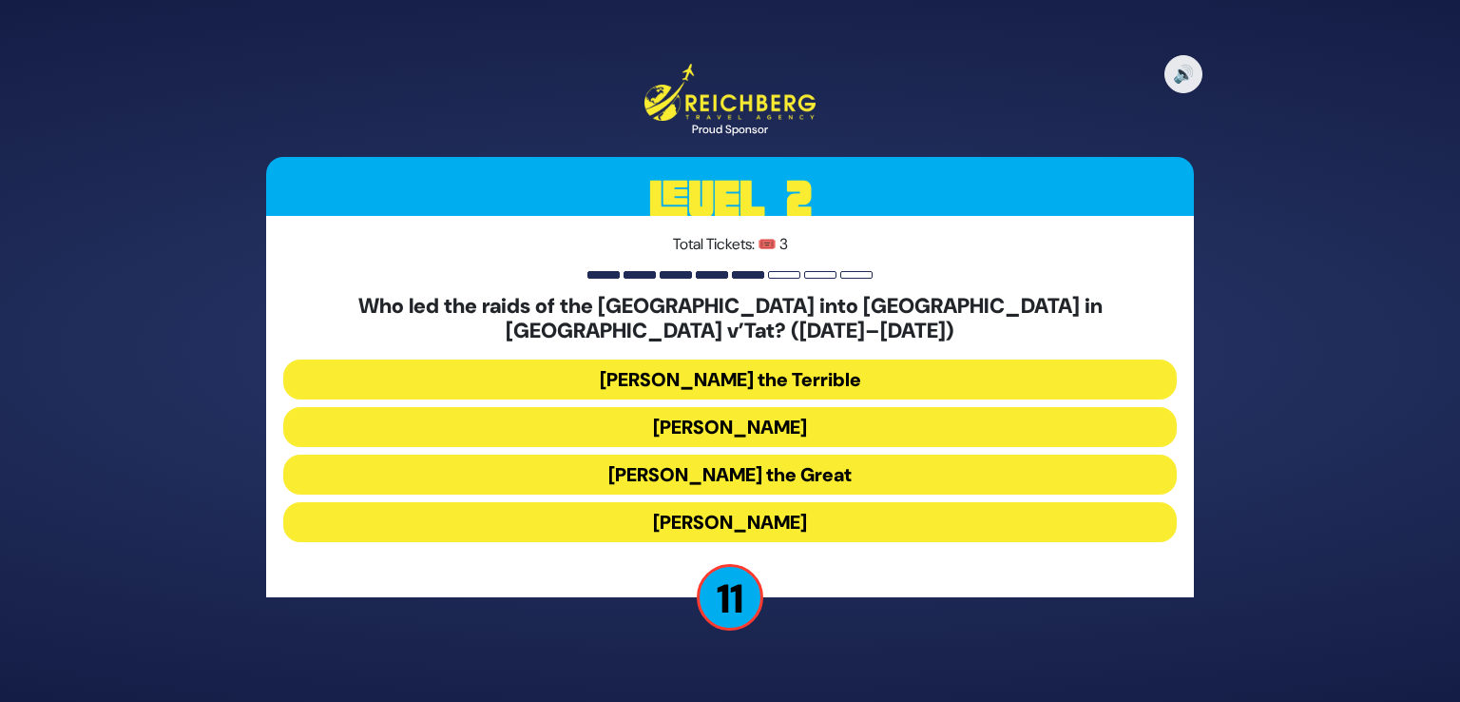
click at [810, 434] on div "Who led the raids of the [GEOGRAPHIC_DATA] into [GEOGRAPHIC_DATA] in [GEOGRAPHI…" at bounding box center [730, 422] width 894 height 256
click at [808, 420] on button "[PERSON_NAME]" at bounding box center [730, 427] width 894 height 40
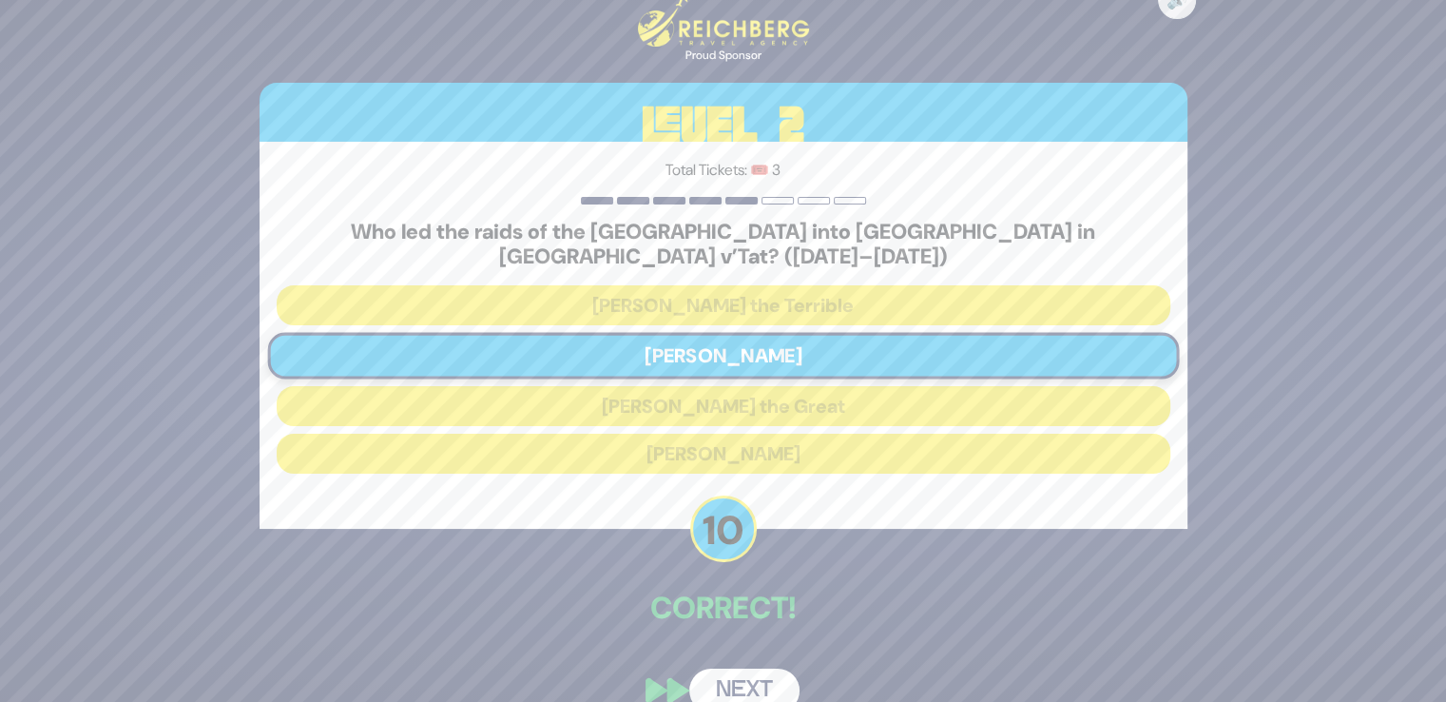
click at [748, 690] on button "Next" at bounding box center [744, 690] width 110 height 44
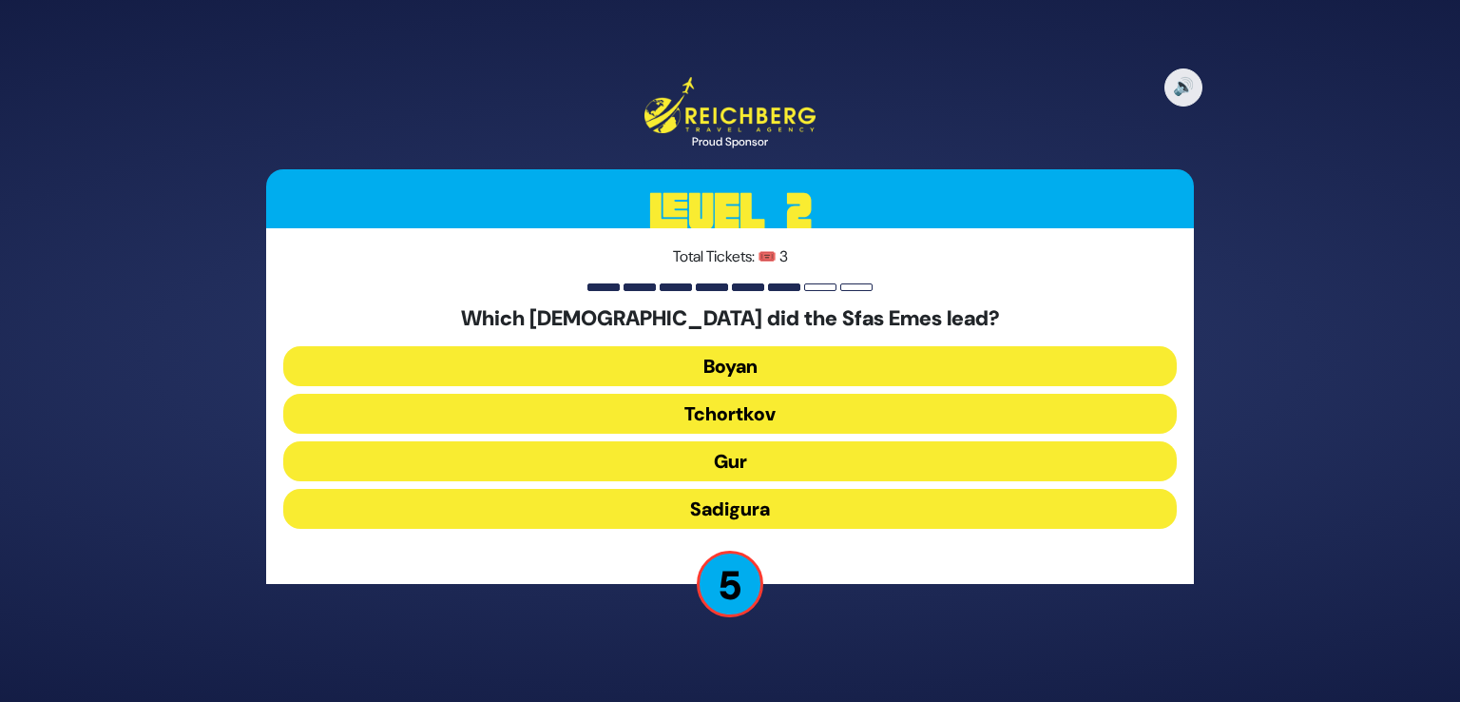
click at [769, 476] on button "Gur" at bounding box center [730, 461] width 894 height 40
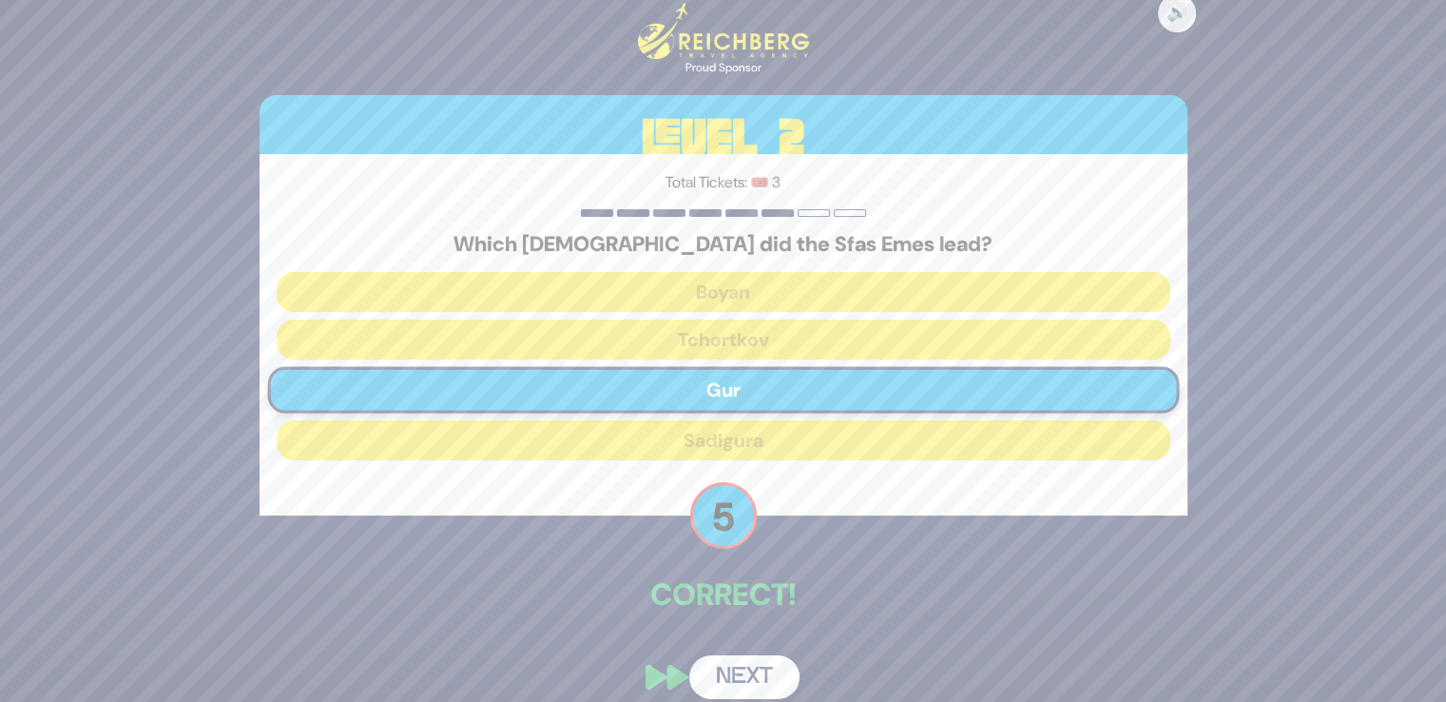
click at [734, 678] on button "Next" at bounding box center [744, 677] width 110 height 44
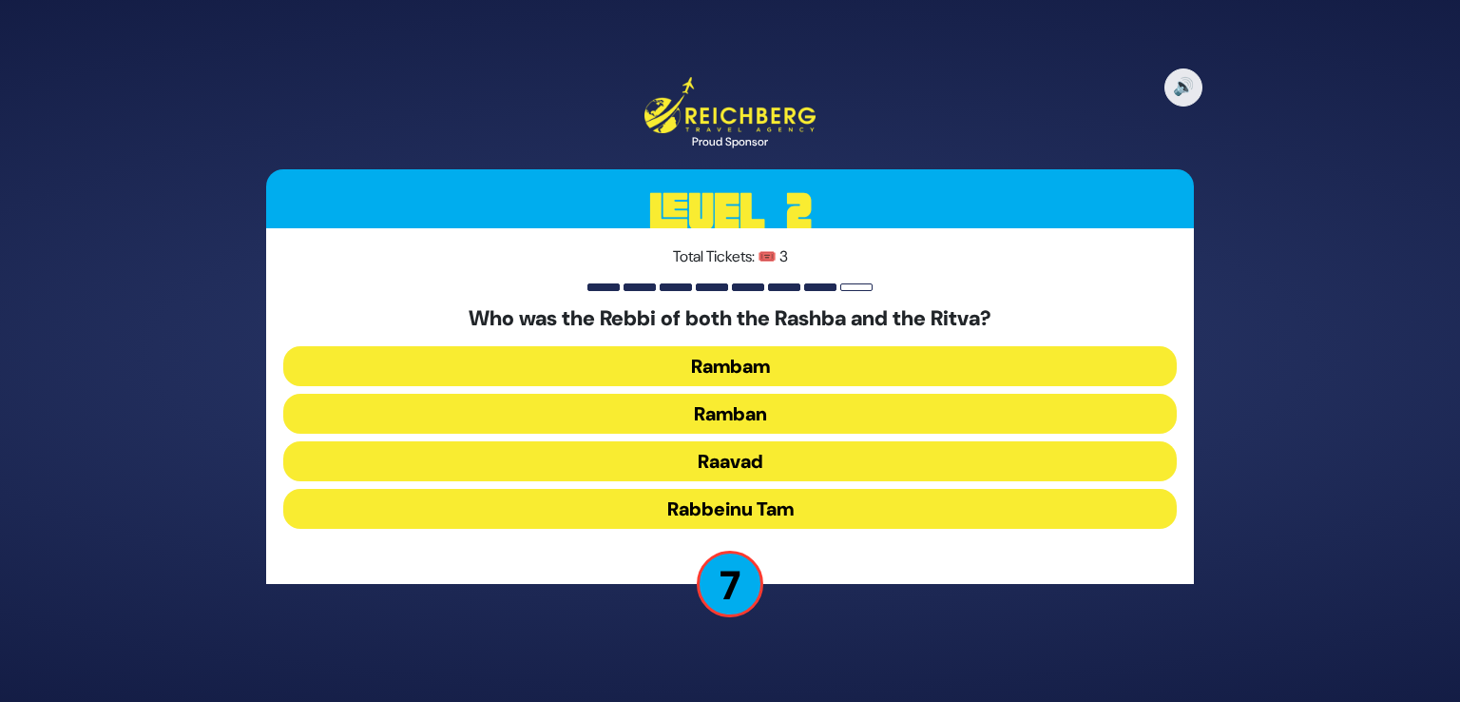
click at [759, 503] on button "Rabbeinu Tam" at bounding box center [730, 509] width 894 height 40
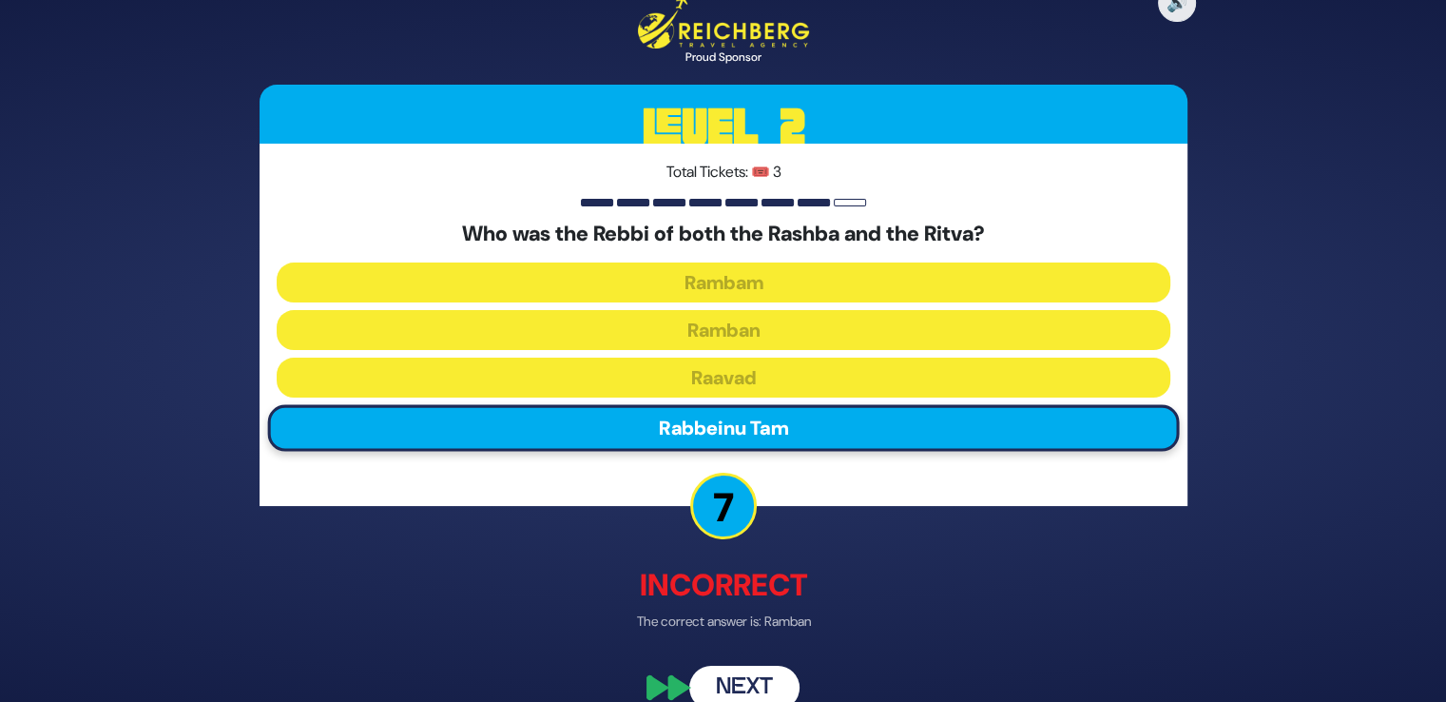
click at [758, 693] on button "Next" at bounding box center [744, 687] width 110 height 44
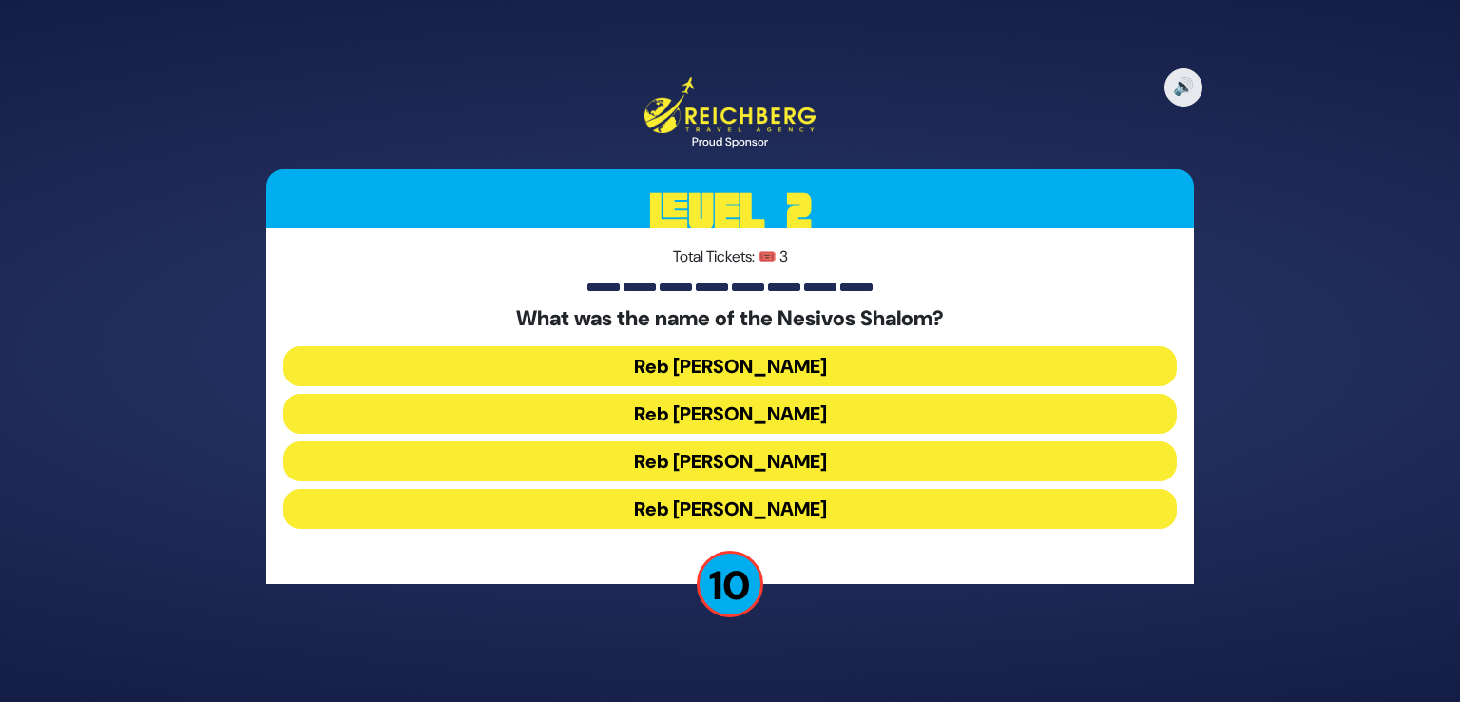
click at [810, 467] on button "Reb [PERSON_NAME]" at bounding box center [730, 461] width 894 height 40
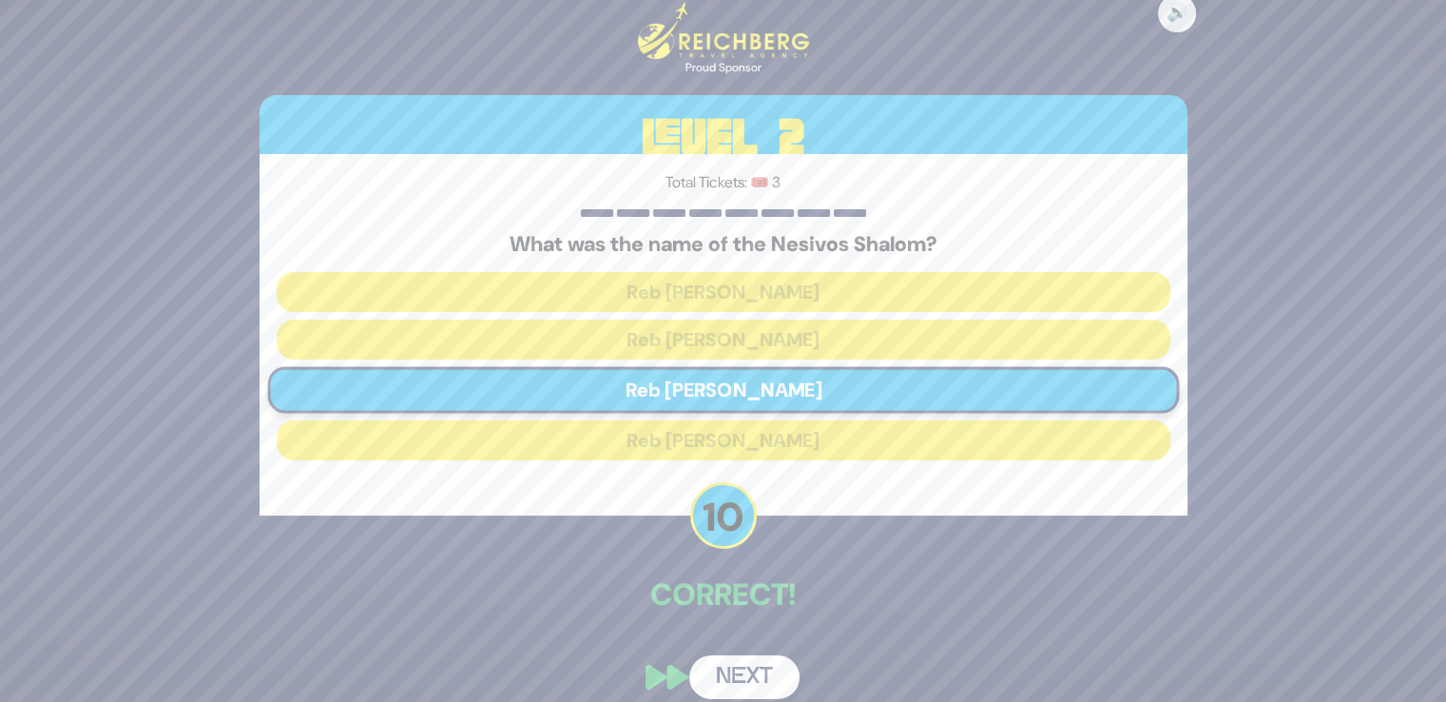
click at [767, 684] on button "Next" at bounding box center [744, 677] width 110 height 44
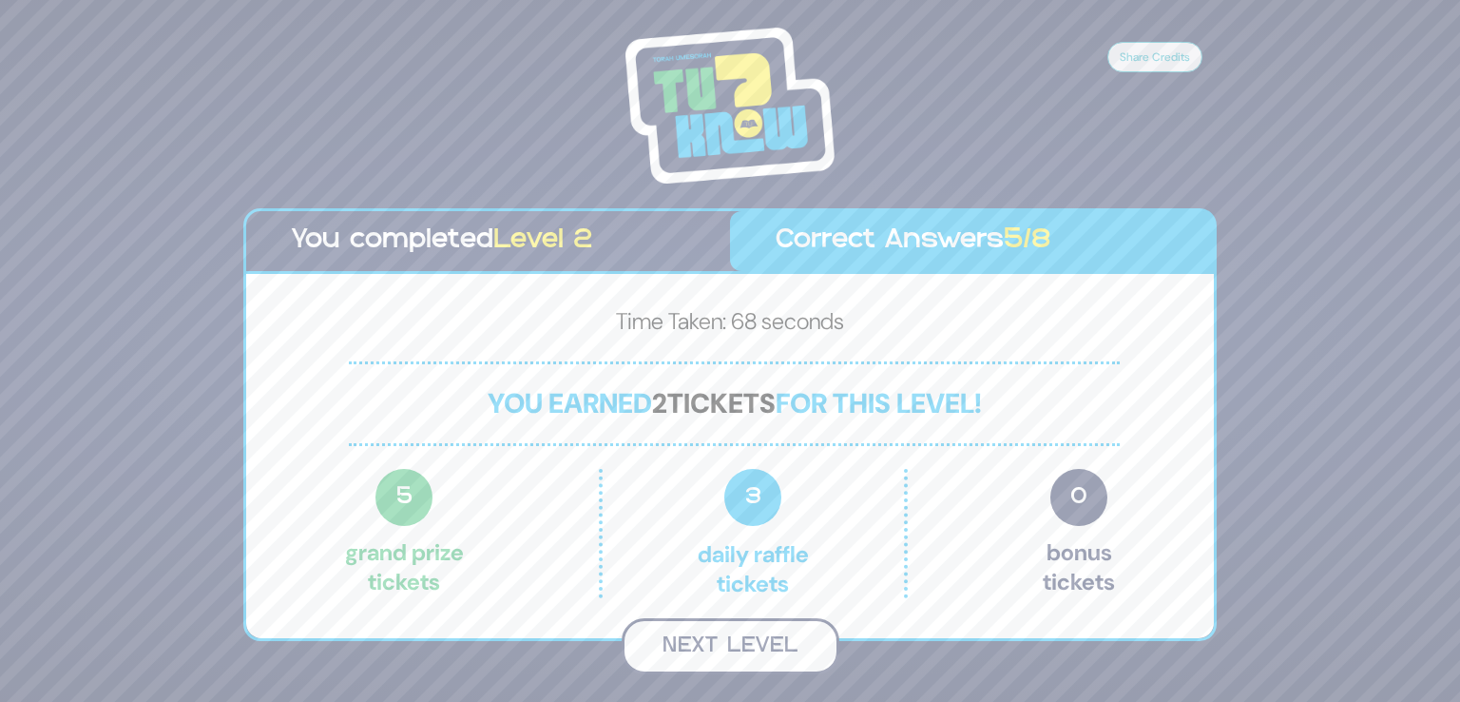
click at [720, 664] on button "Next Level" at bounding box center [731, 646] width 218 height 56
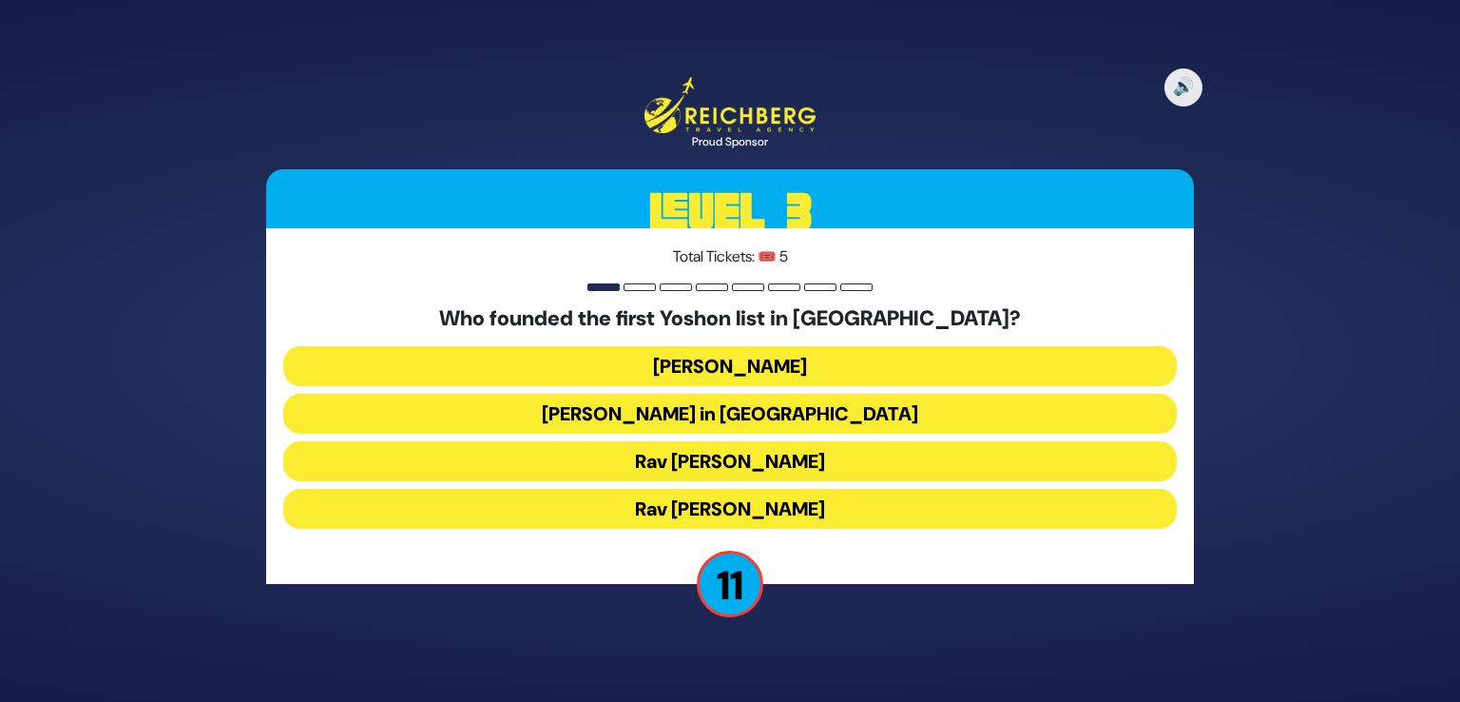
click at [804, 473] on button "Rav [PERSON_NAME]" at bounding box center [730, 461] width 894 height 40
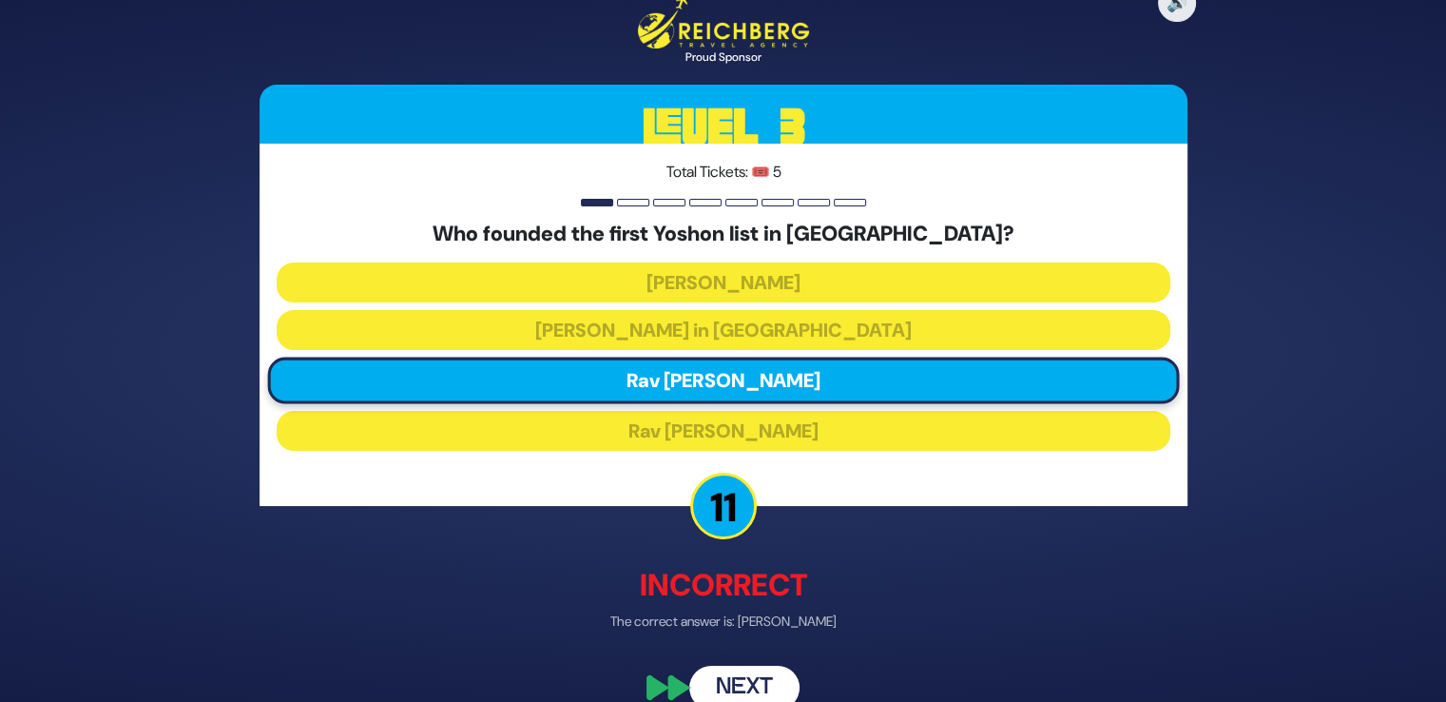
click at [730, 681] on button "Next" at bounding box center [744, 687] width 110 height 44
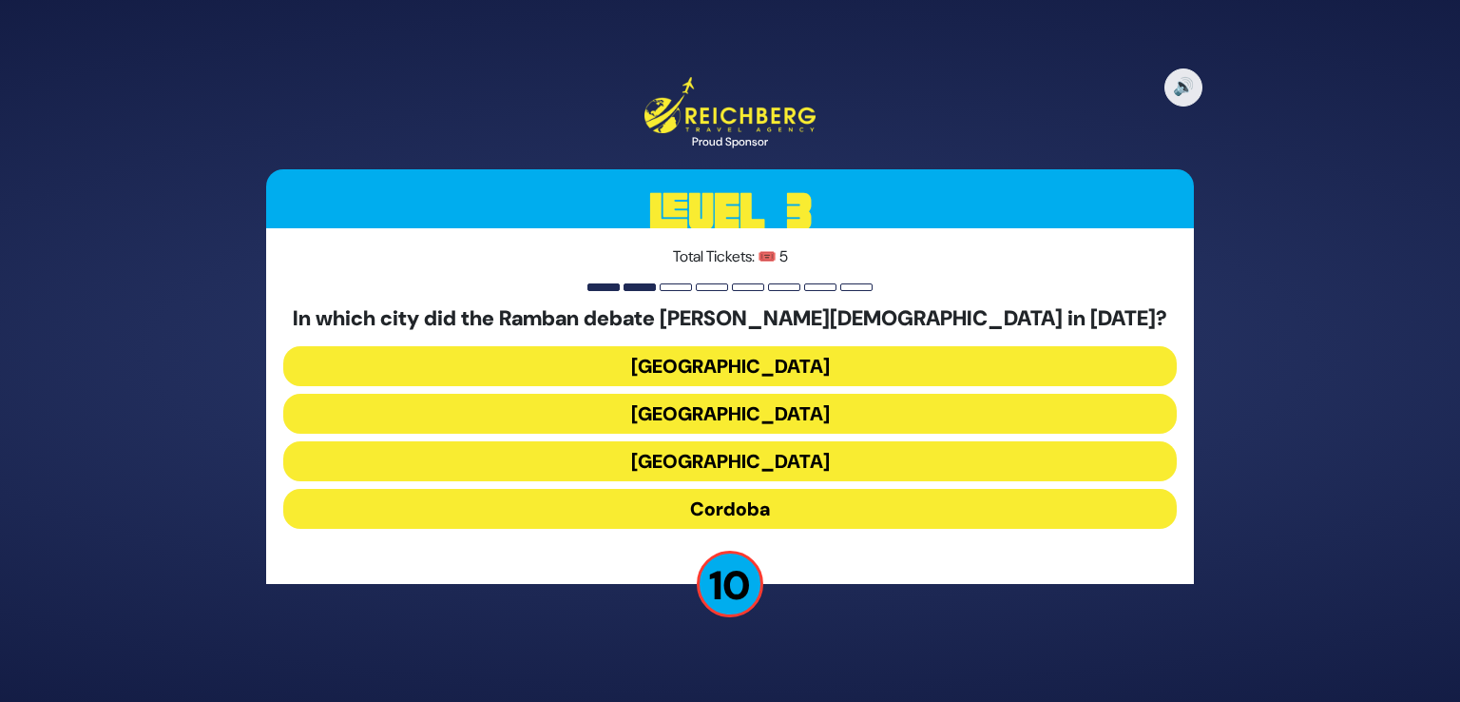
click at [766, 506] on button "Cordoba" at bounding box center [730, 509] width 894 height 40
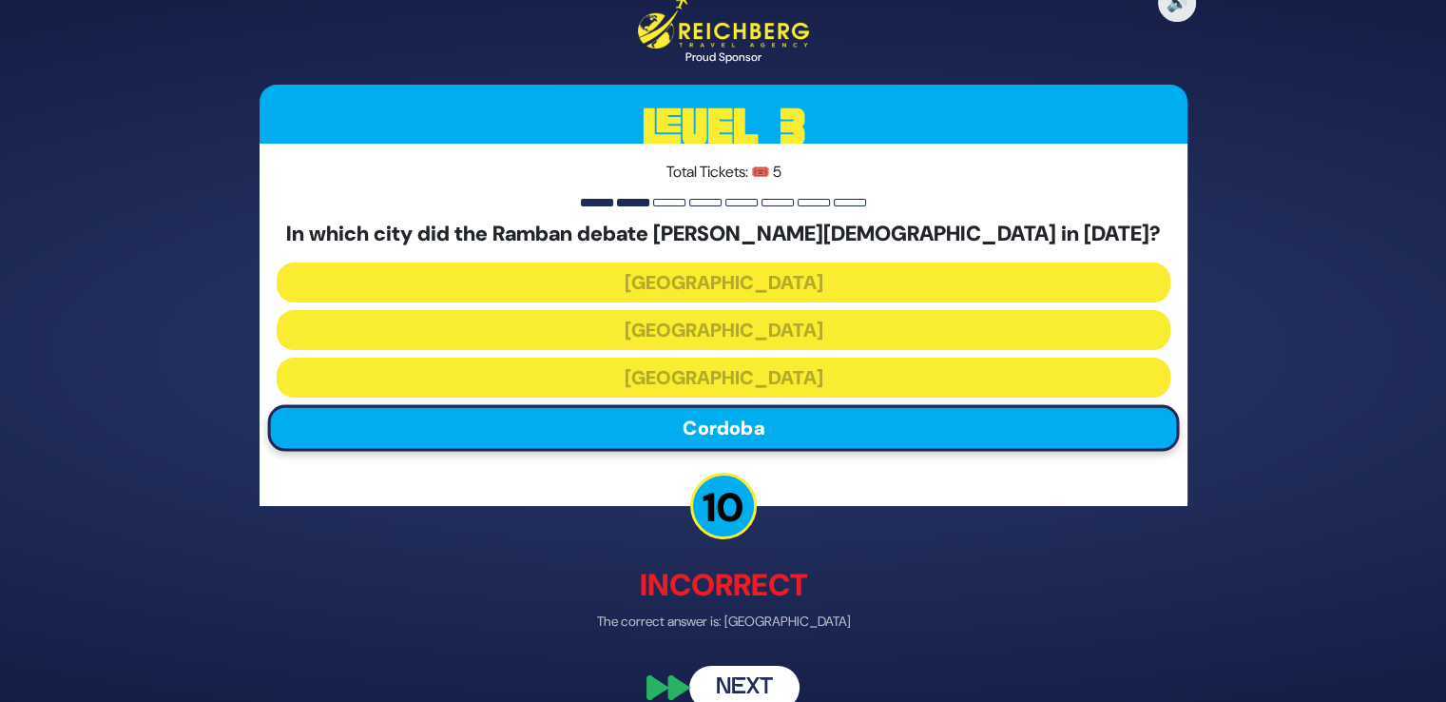
click at [762, 674] on button "Next" at bounding box center [744, 687] width 110 height 44
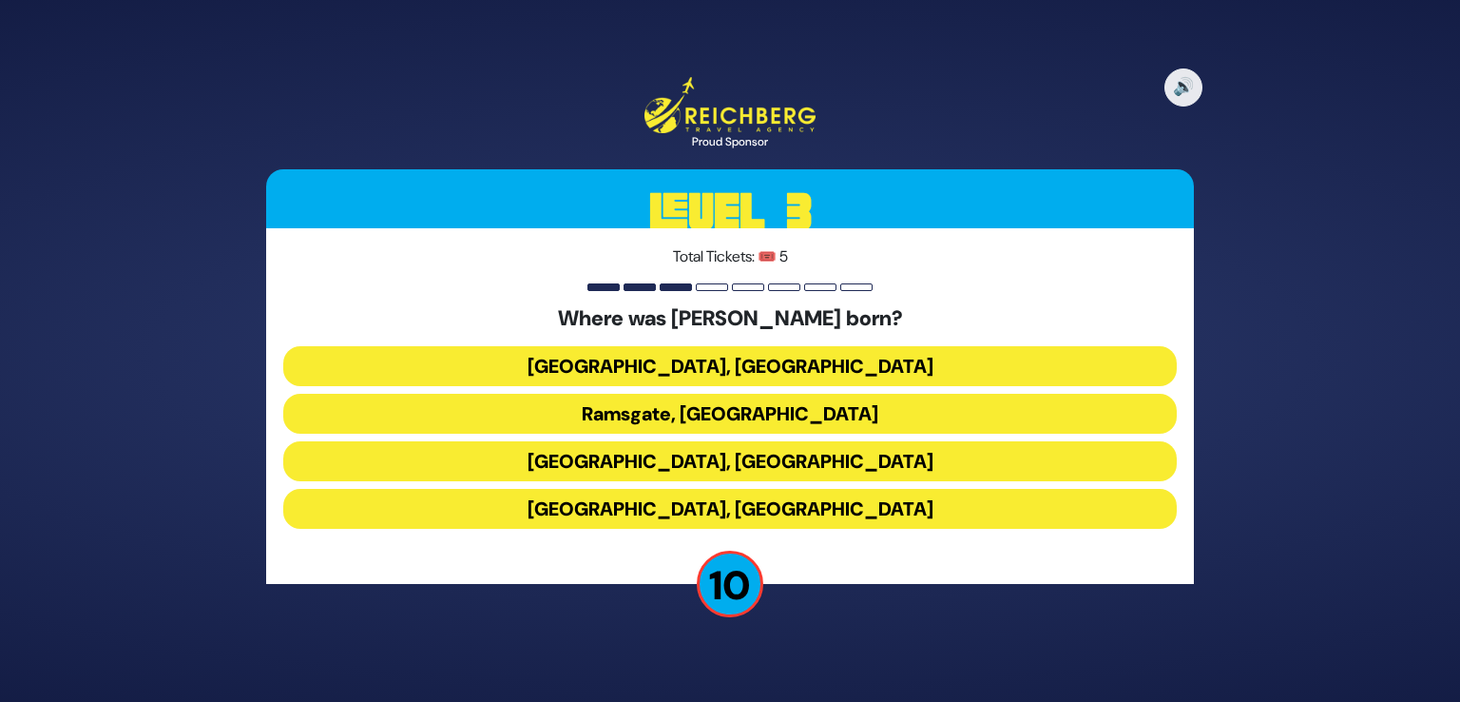
click at [739, 370] on button "[GEOGRAPHIC_DATA], [GEOGRAPHIC_DATA]" at bounding box center [730, 366] width 894 height 40
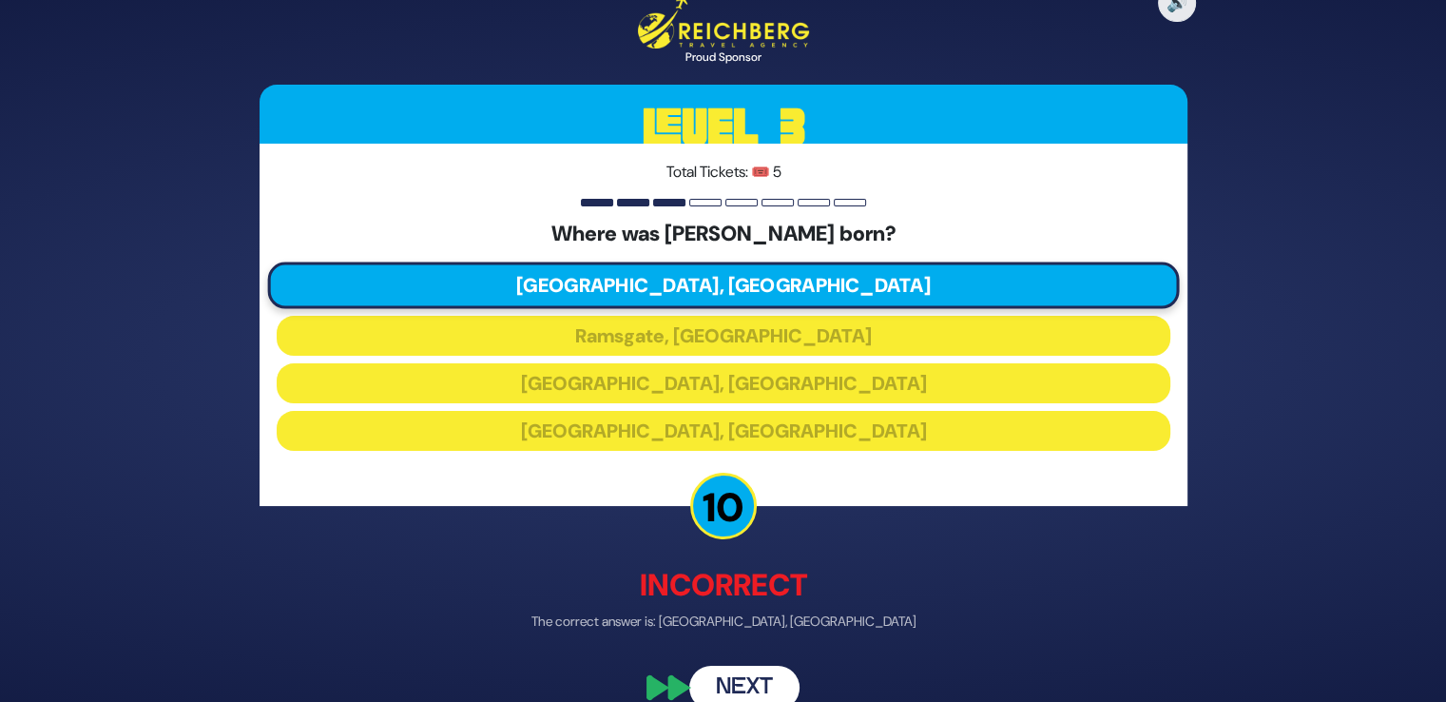
click at [752, 685] on button "Next" at bounding box center [744, 687] width 110 height 44
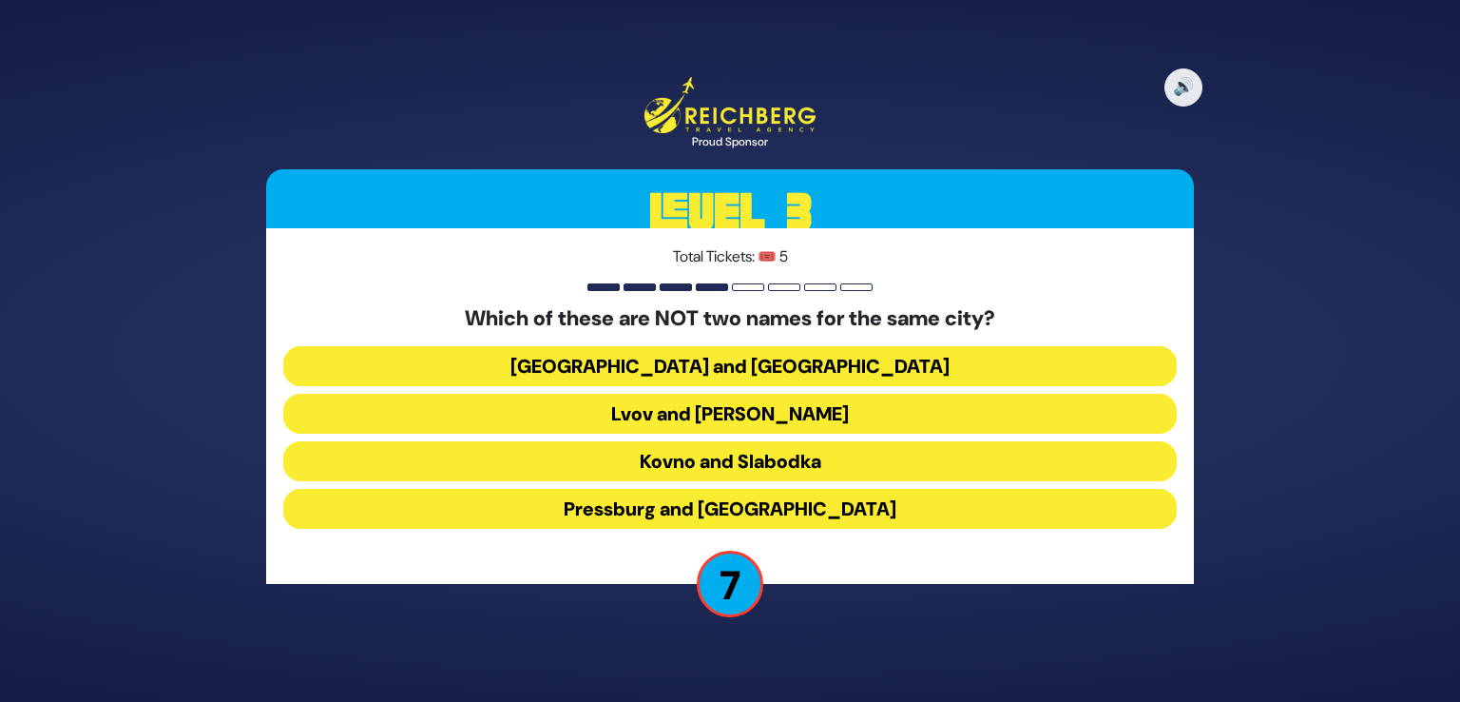
click at [740, 466] on button "Kovno and Slabodka" at bounding box center [730, 461] width 894 height 40
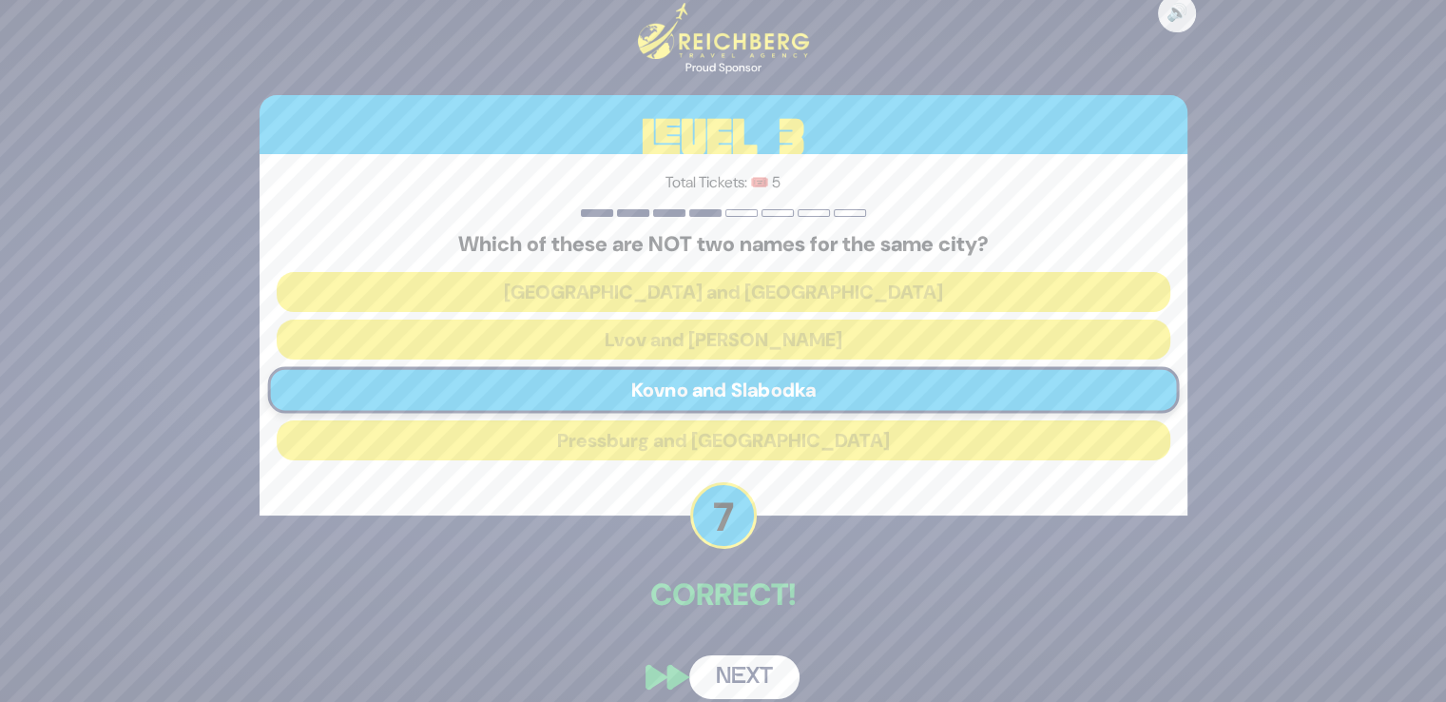
click at [708, 670] on button "Next" at bounding box center [744, 677] width 110 height 44
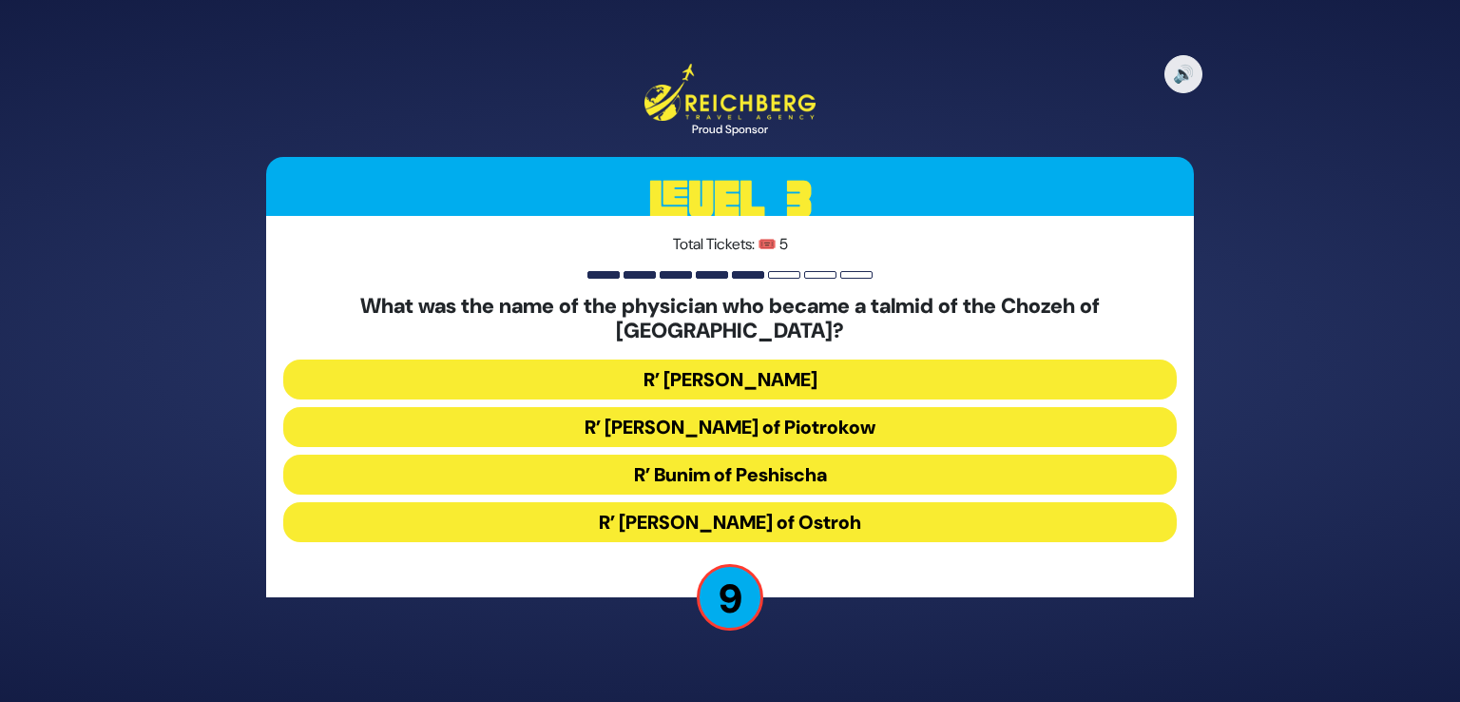
click at [803, 459] on button "R’ Bunim of Peshischa" at bounding box center [730, 474] width 894 height 40
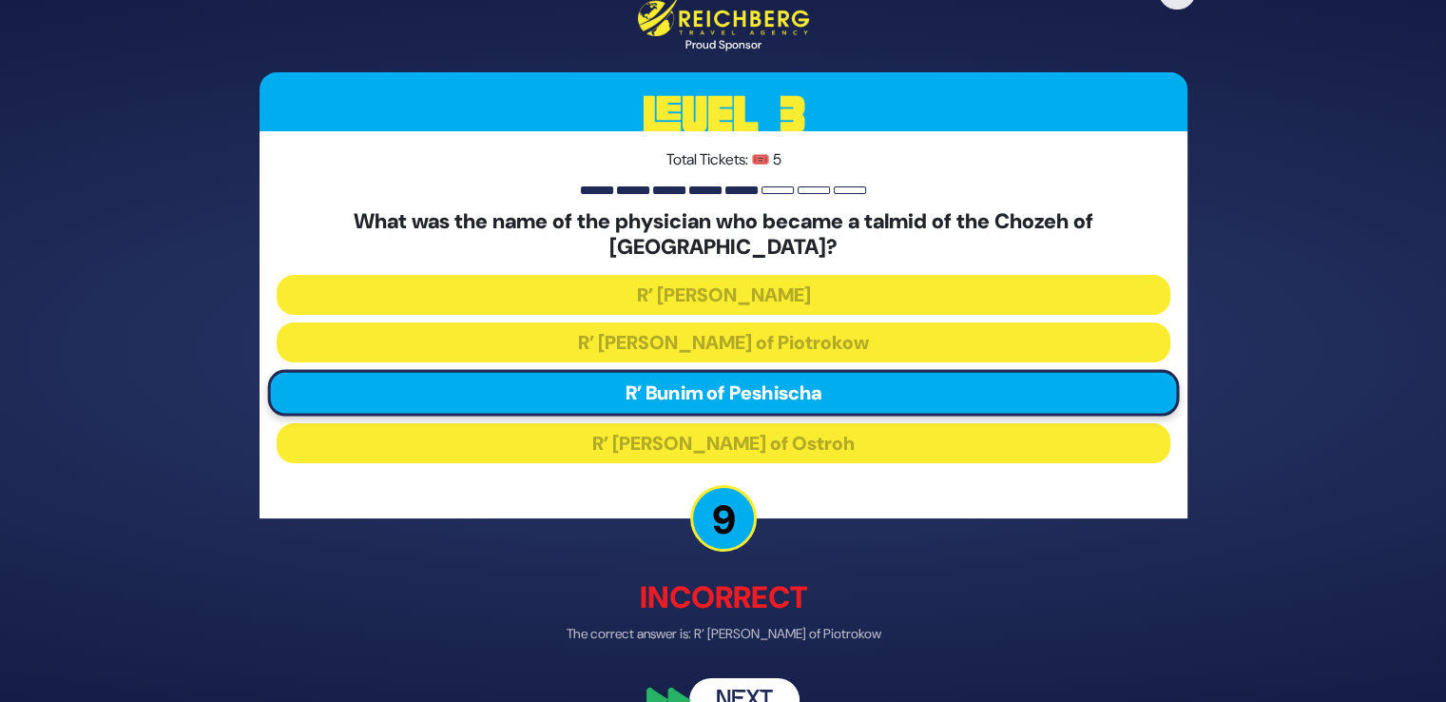
click at [704, 678] on button "Next" at bounding box center [744, 700] width 110 height 44
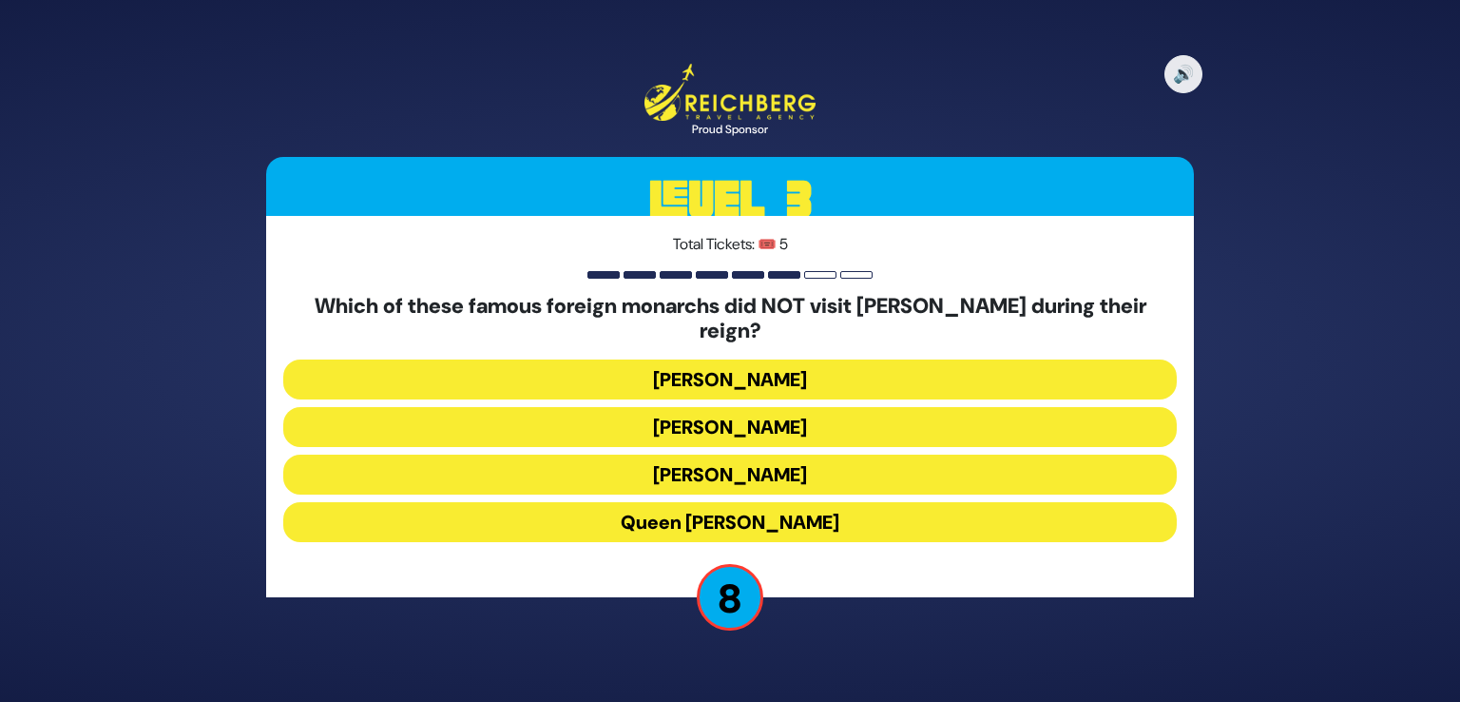
click at [734, 502] on button "Queen [PERSON_NAME]" at bounding box center [730, 522] width 894 height 40
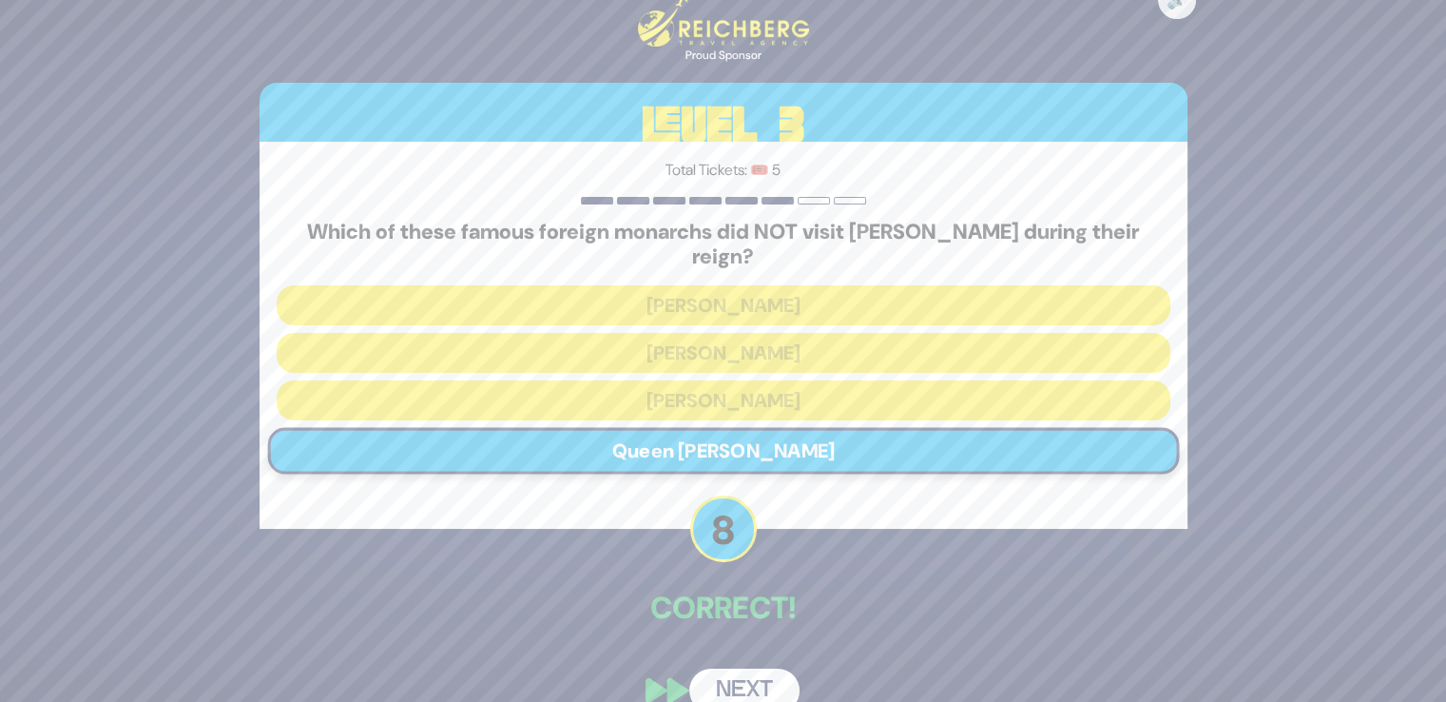
click at [757, 700] on div "🔊 Proud Sponsor Level 3 Total Tickets: 🎟️ 5 Which of these famous [DEMOGRAPHIC_…" at bounding box center [723, 350] width 973 height 767
click at [759, 675] on button "Next" at bounding box center [744, 690] width 110 height 44
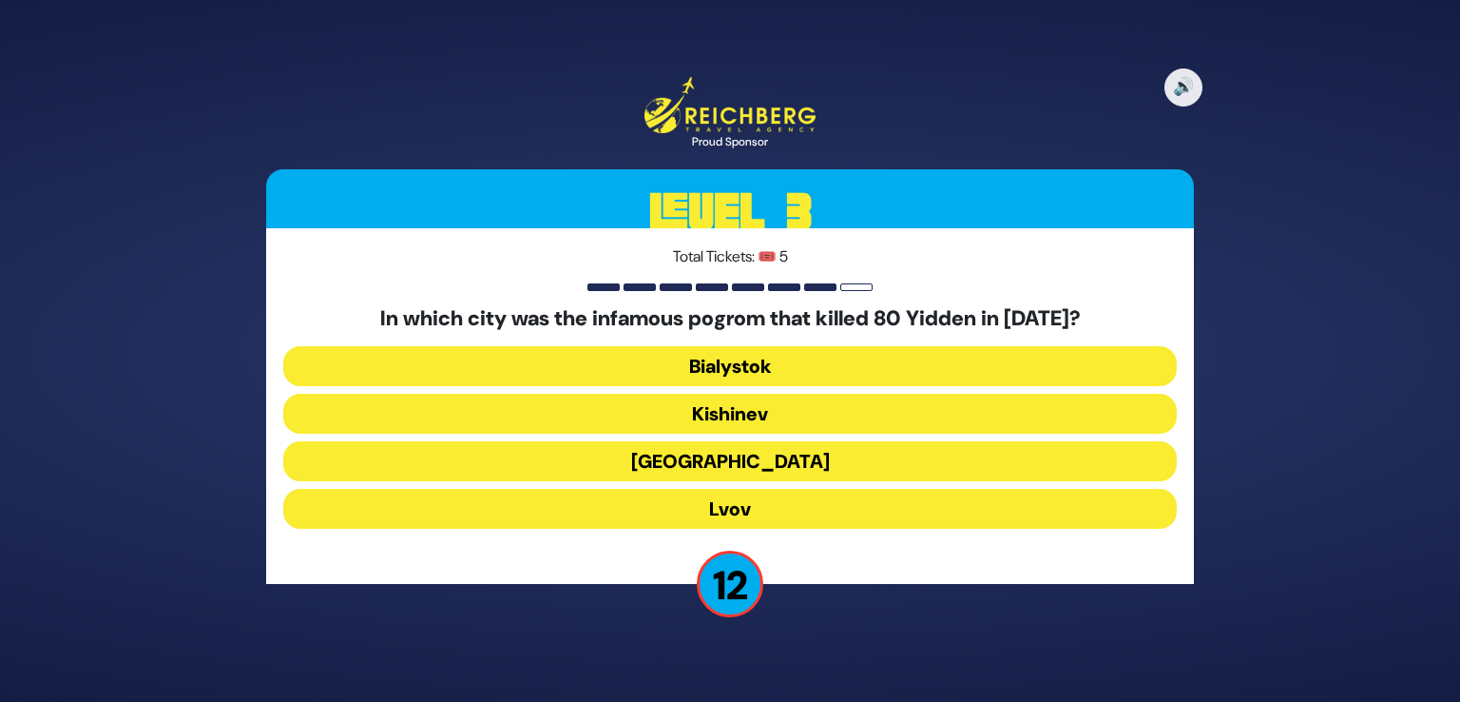
click at [776, 408] on button "Kishinev" at bounding box center [730, 414] width 894 height 40
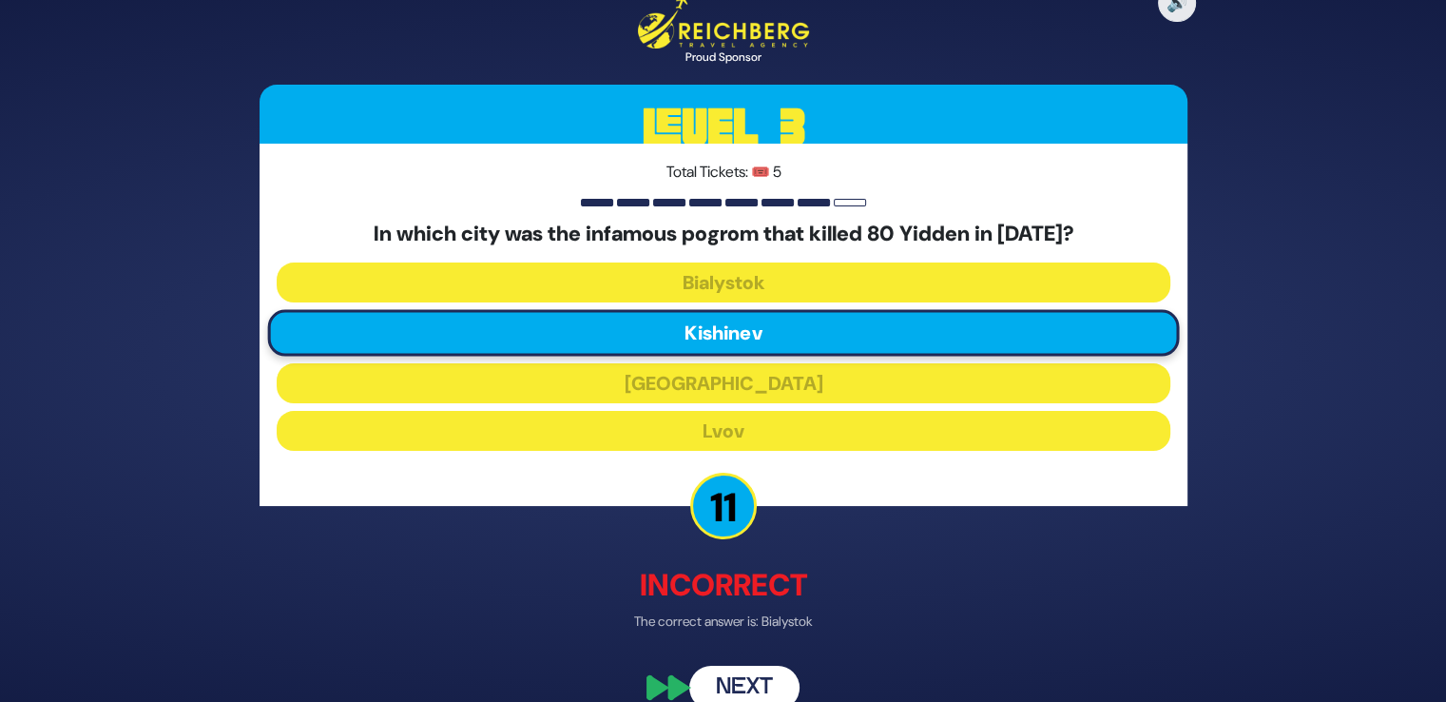
click at [742, 693] on button "Next" at bounding box center [744, 687] width 110 height 44
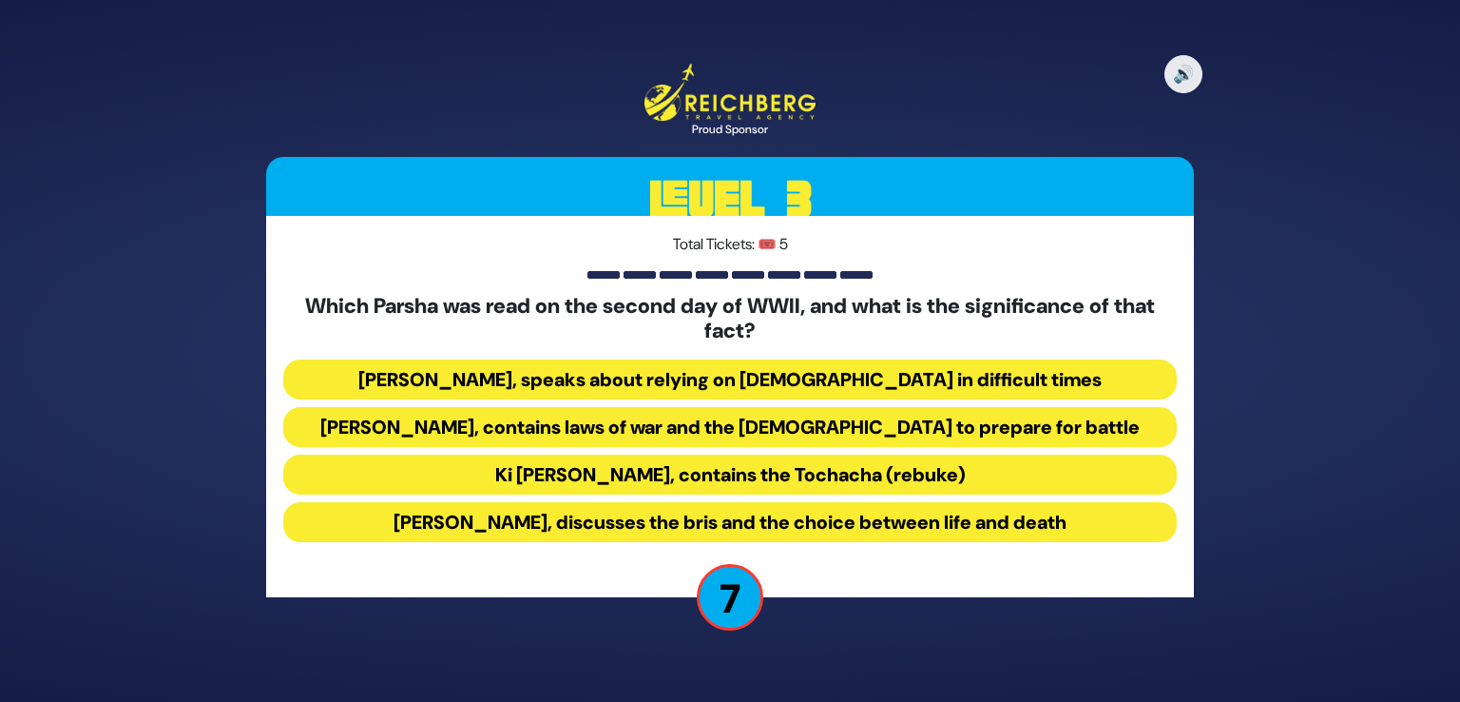
click at [706, 467] on button "Ki [PERSON_NAME], contains the Tochacha (rebuke)" at bounding box center [730, 474] width 894 height 40
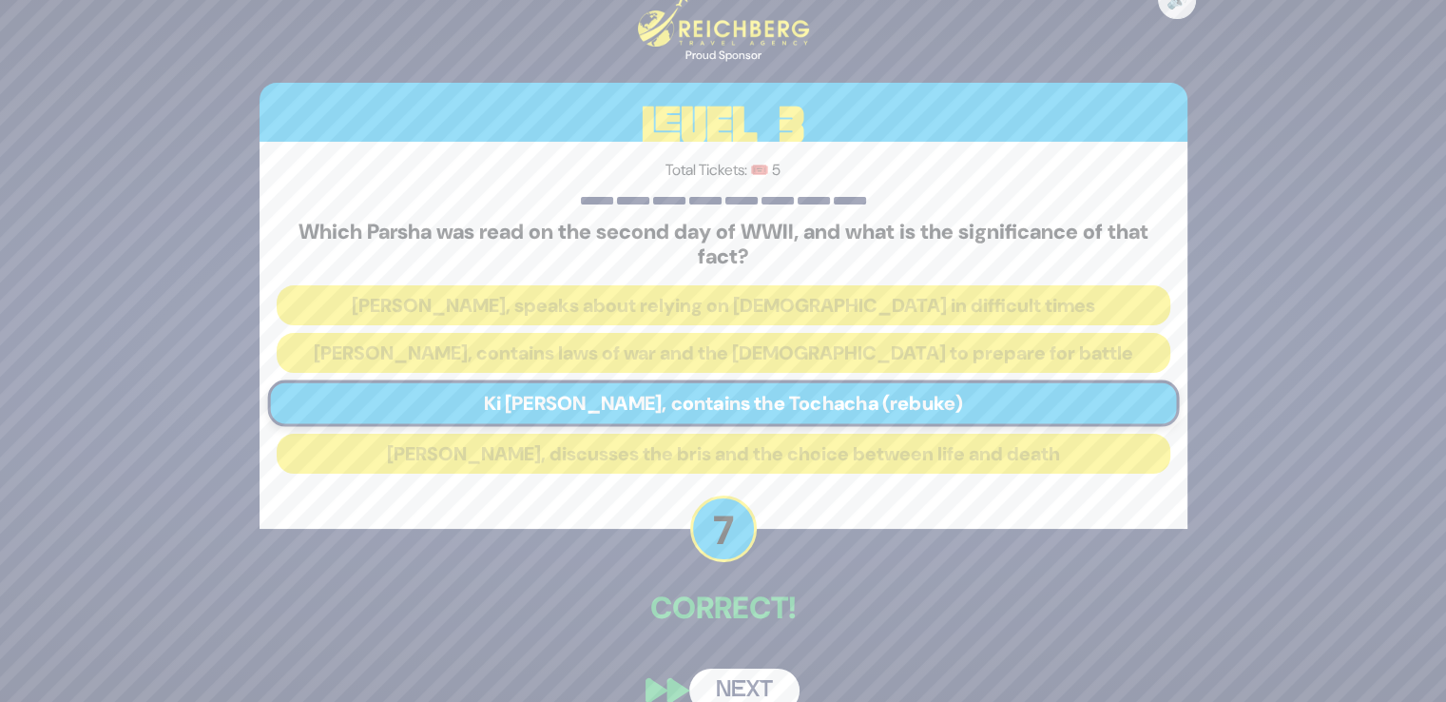
click at [755, 674] on button "Next" at bounding box center [744, 690] width 110 height 44
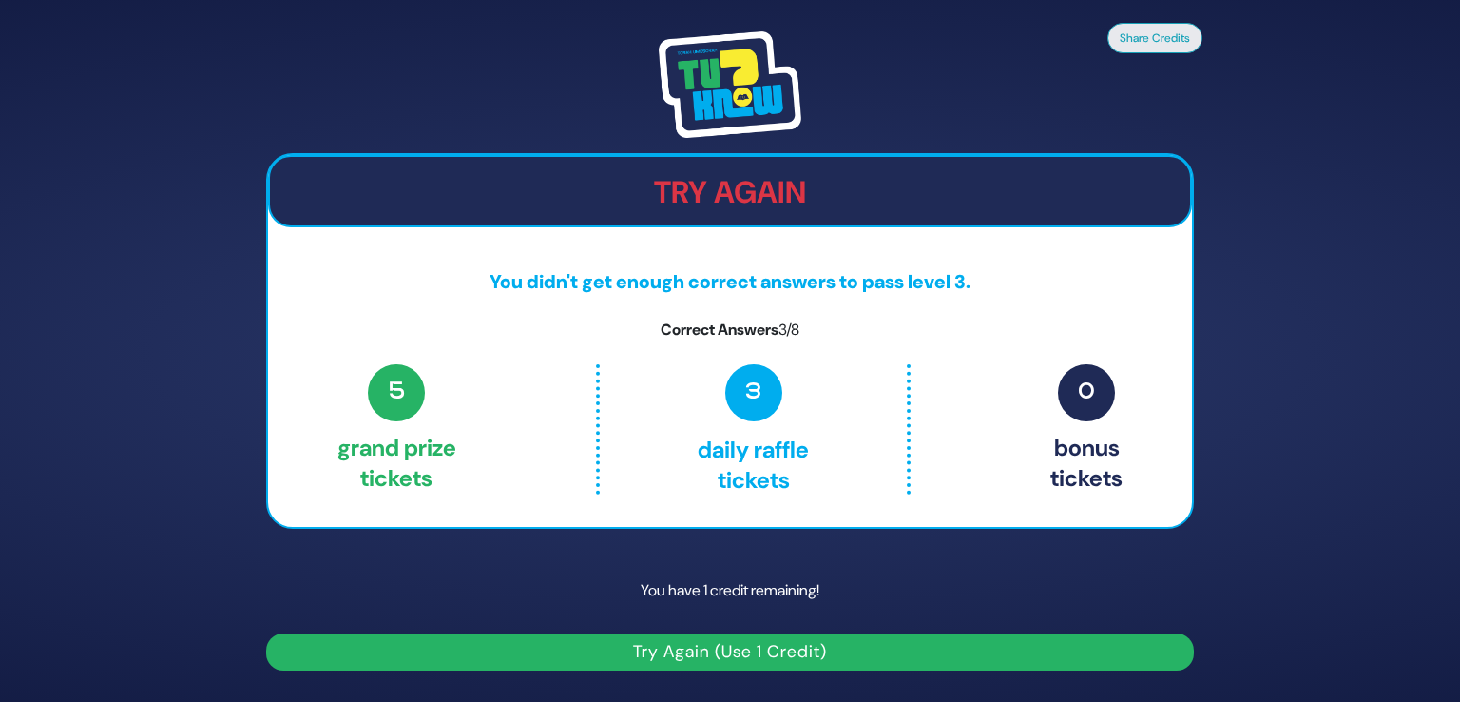
click at [777, 644] on button "Try Again (Use 1 Credit)" at bounding box center [730, 651] width 928 height 37
